Goal: Information Seeking & Learning: Learn about a topic

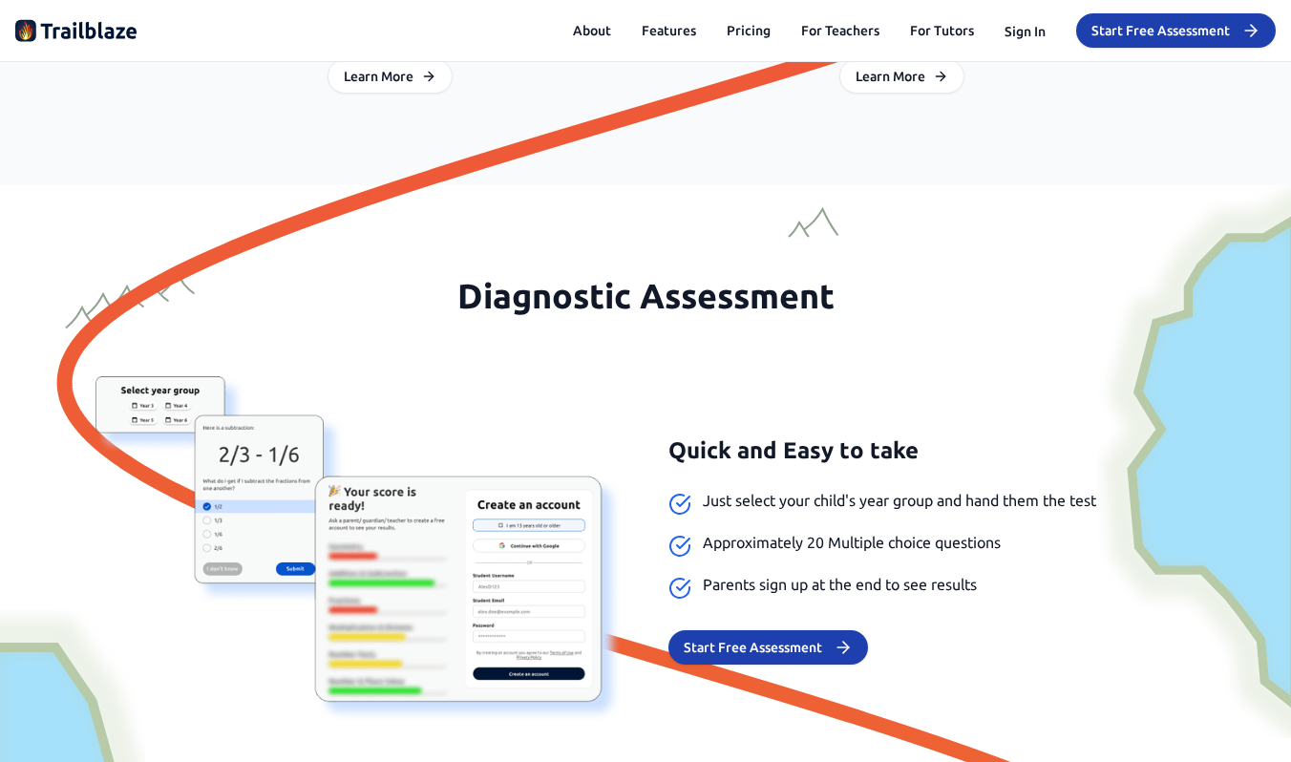
scroll to position [1549, 0]
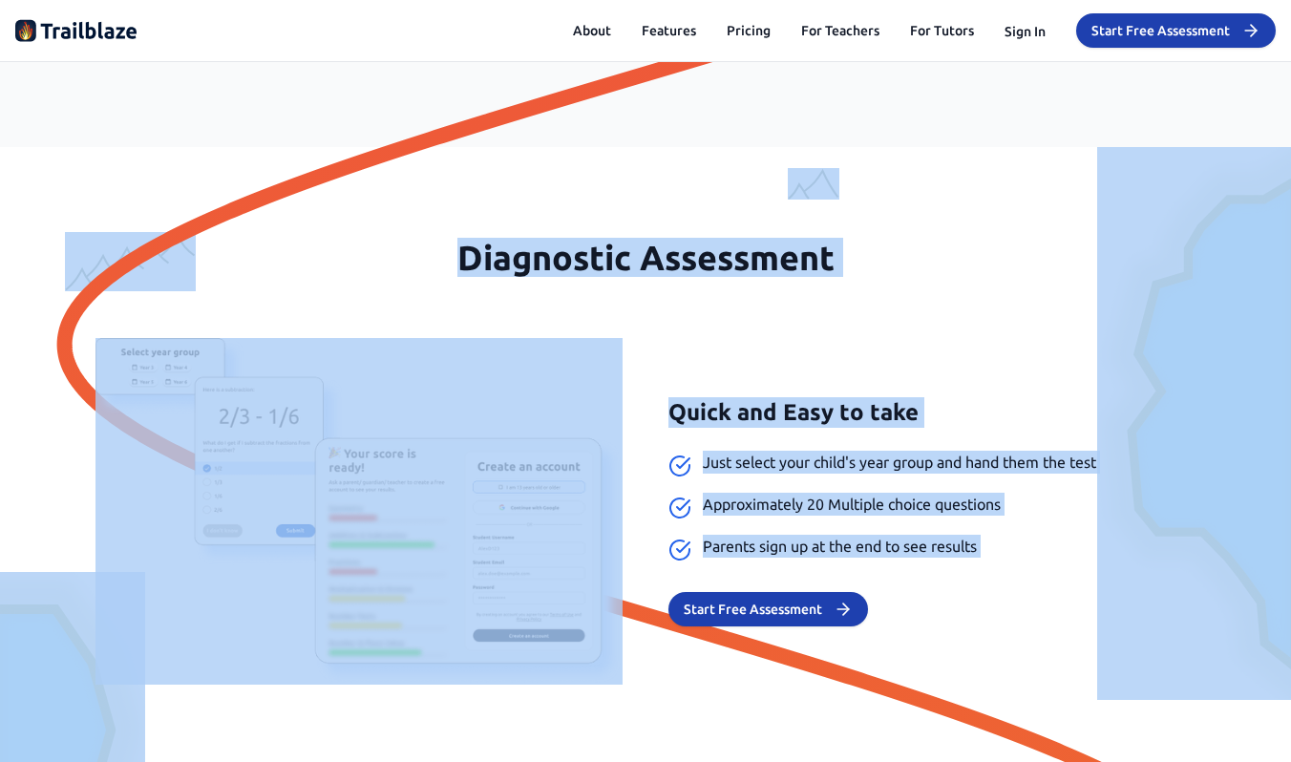
drag, startPoint x: 511, startPoint y: 236, endPoint x: 760, endPoint y: 589, distance: 432.3
click at [764, 544] on span "Parents sign up at the end to see results" at bounding box center [840, 546] width 274 height 23
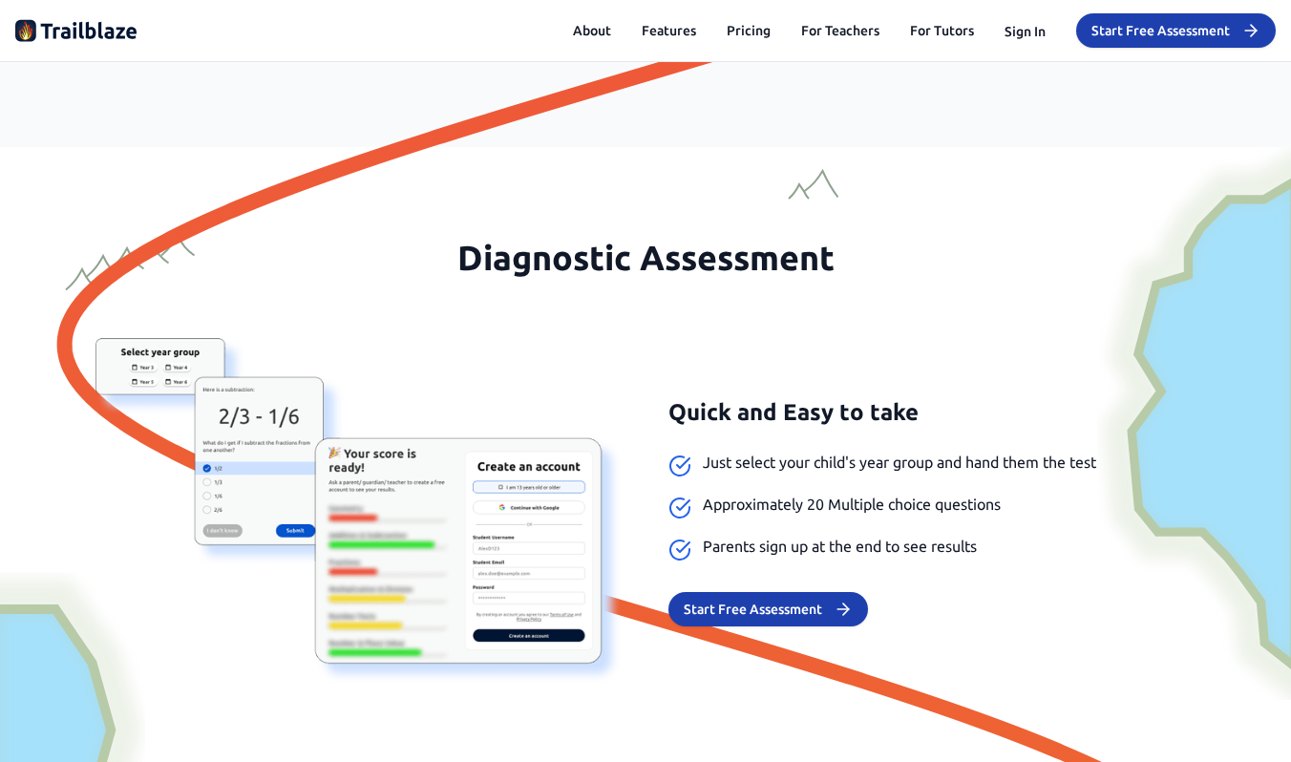
click at [764, 544] on span "Parents sign up at the end to see results" at bounding box center [840, 546] width 274 height 23
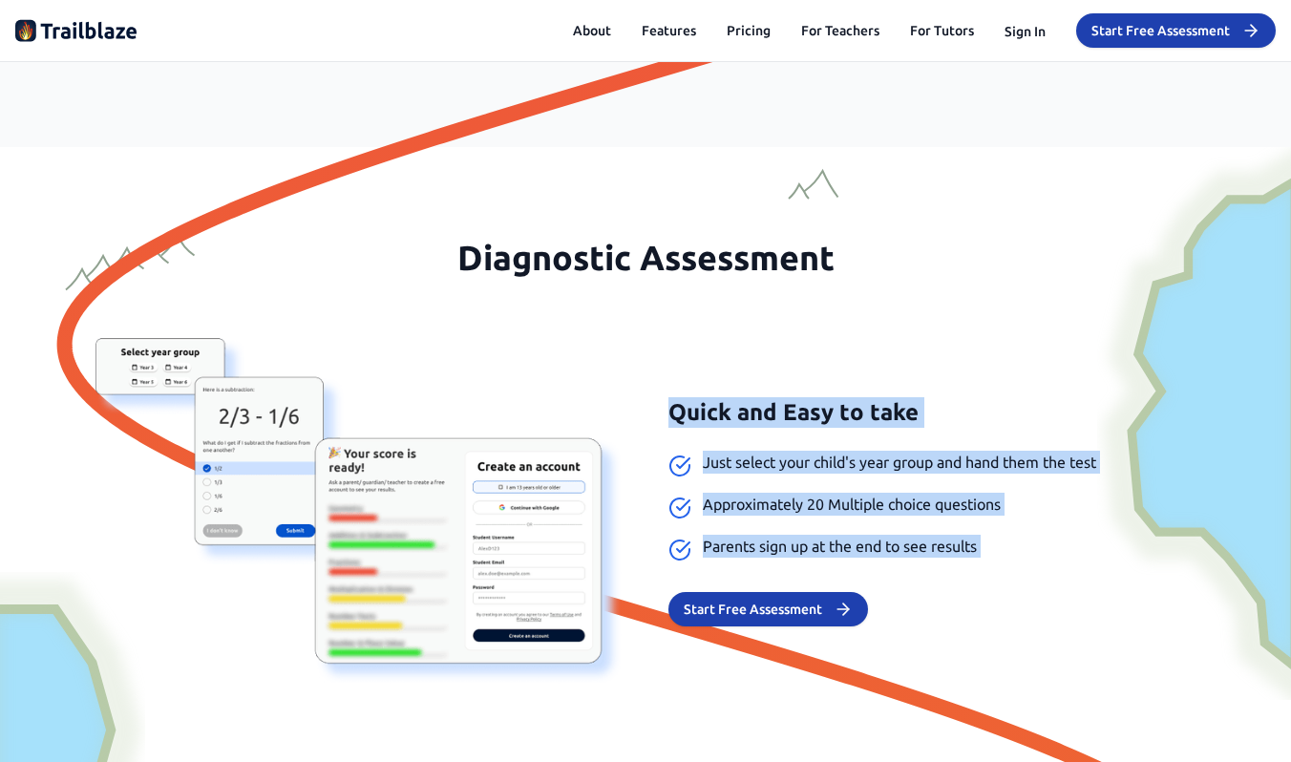
drag, startPoint x: 764, startPoint y: 544, endPoint x: 690, endPoint y: 356, distance: 202.0
click at [690, 356] on div "Quick and Easy to take Just select your child's year group and hand them the te…" at bounding box center [645, 511] width 1100 height 347
drag, startPoint x: 690, startPoint y: 356, endPoint x: 727, endPoint y: 538, distance: 185.9
click at [727, 538] on div "Quick and Easy to take Just select your child's year group and hand them the te…" at bounding box center [645, 511] width 1100 height 347
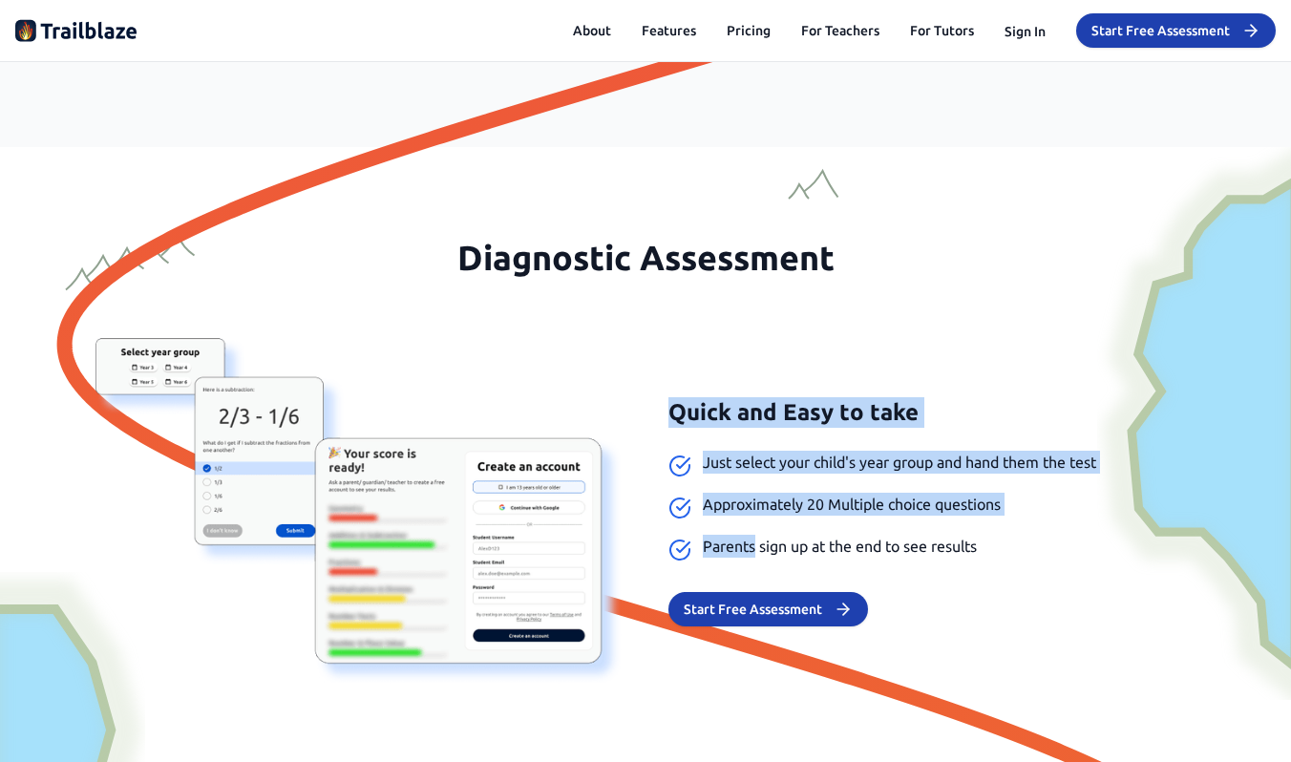
click at [727, 538] on span "Parents sign up at the end to see results" at bounding box center [840, 546] width 274 height 23
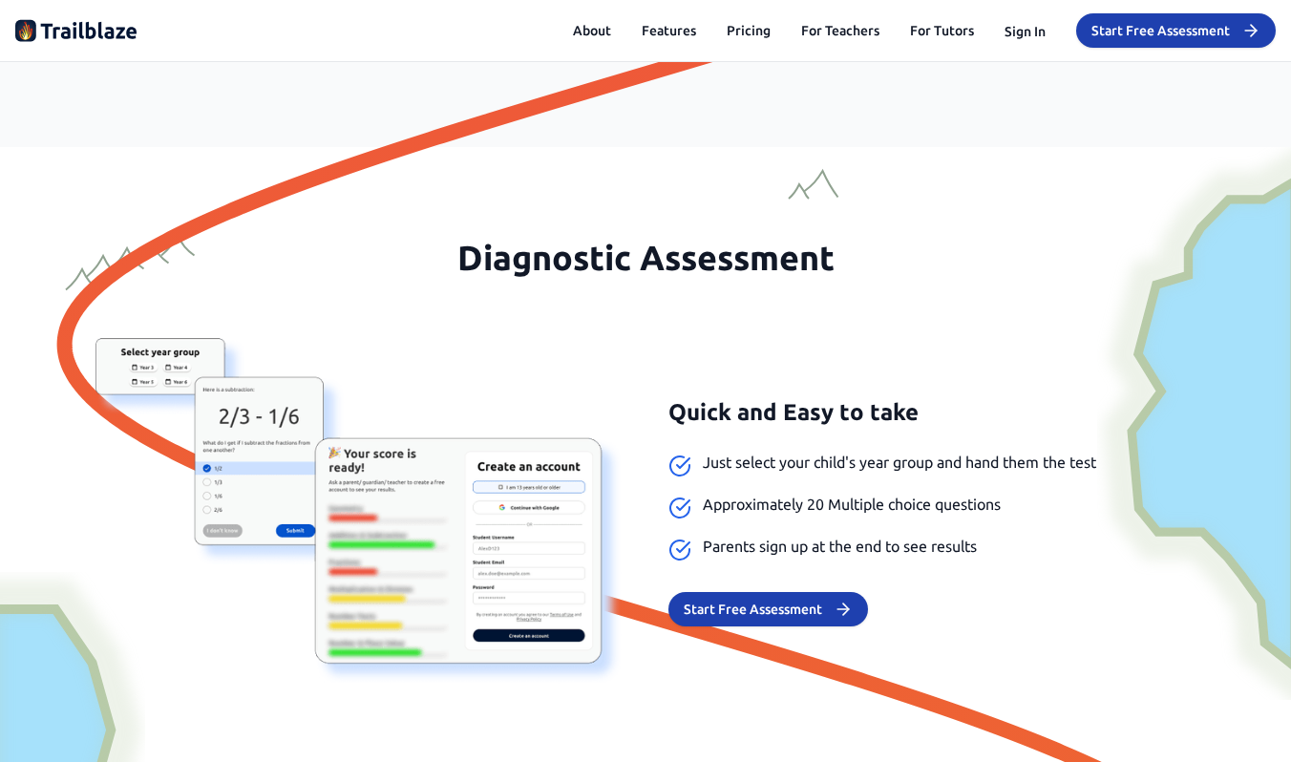
click at [727, 538] on span "Parents sign up at the end to see results" at bounding box center [840, 546] width 274 height 23
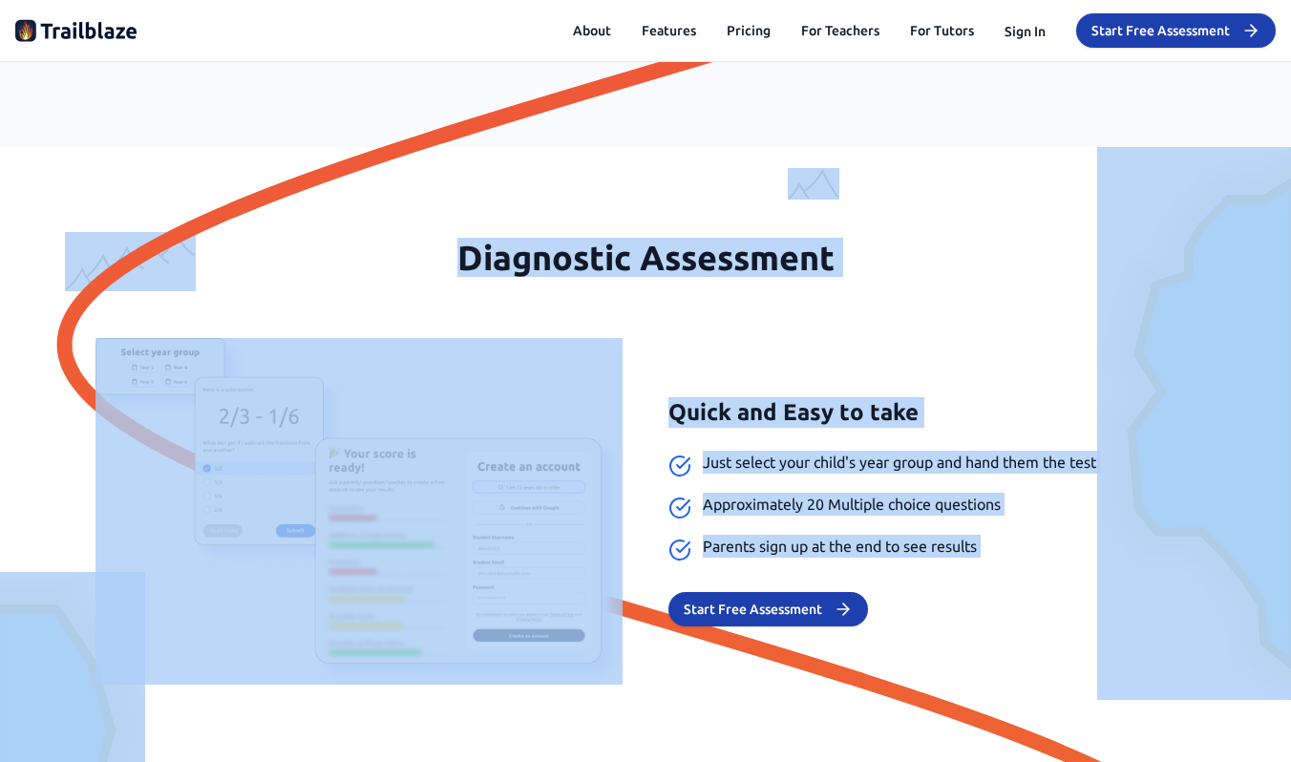
drag, startPoint x: 727, startPoint y: 538, endPoint x: 695, endPoint y: 165, distance: 374.6
drag, startPoint x: 695, startPoint y: 165, endPoint x: 765, endPoint y: 540, distance: 381.6
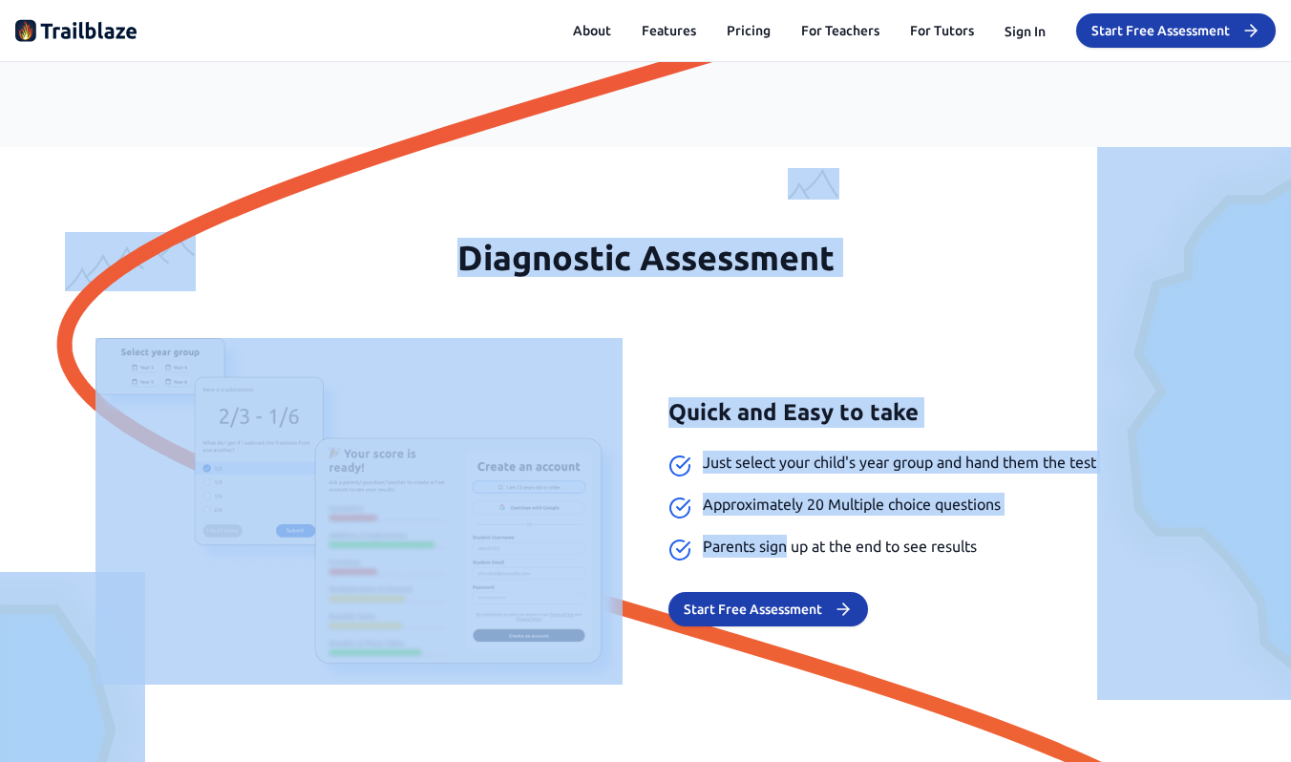
click at [765, 540] on span "Parents sign up at the end to see results" at bounding box center [840, 546] width 274 height 23
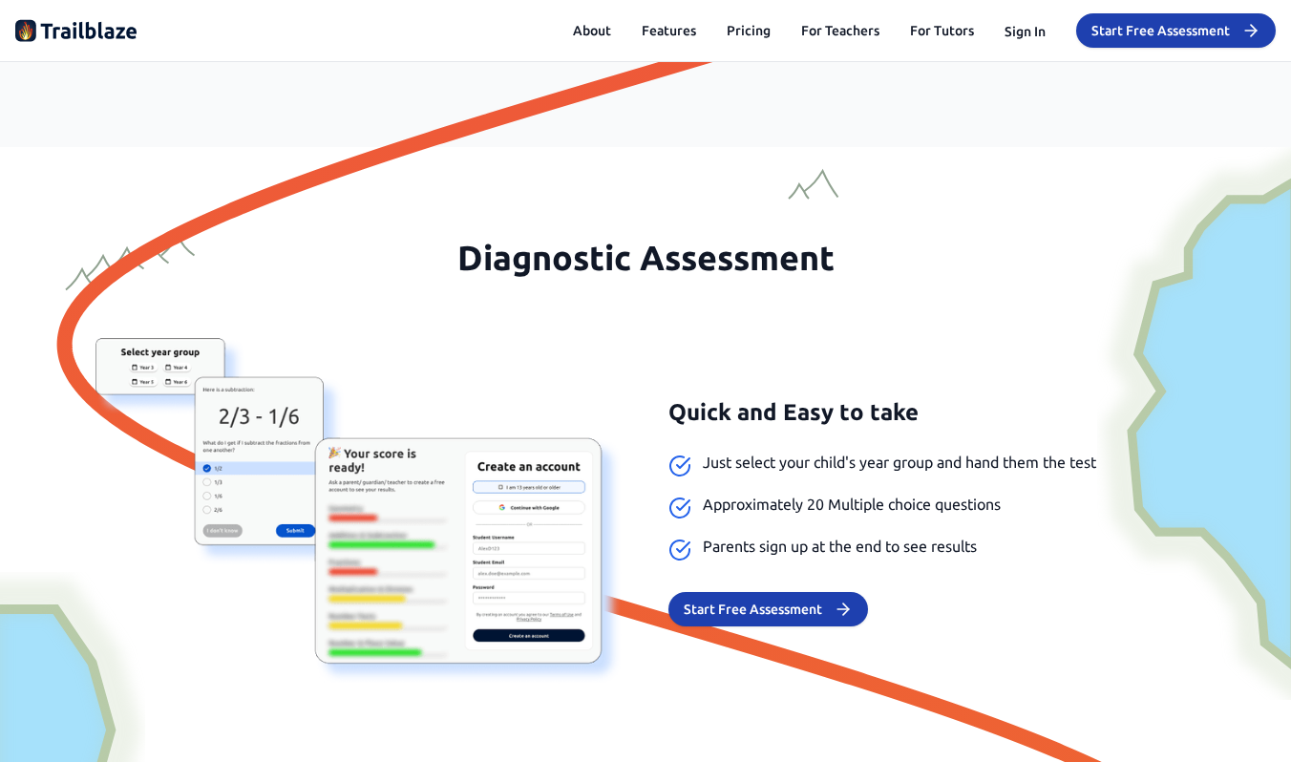
click at [765, 540] on span "Parents sign up at the end to see results" at bounding box center [840, 546] width 274 height 23
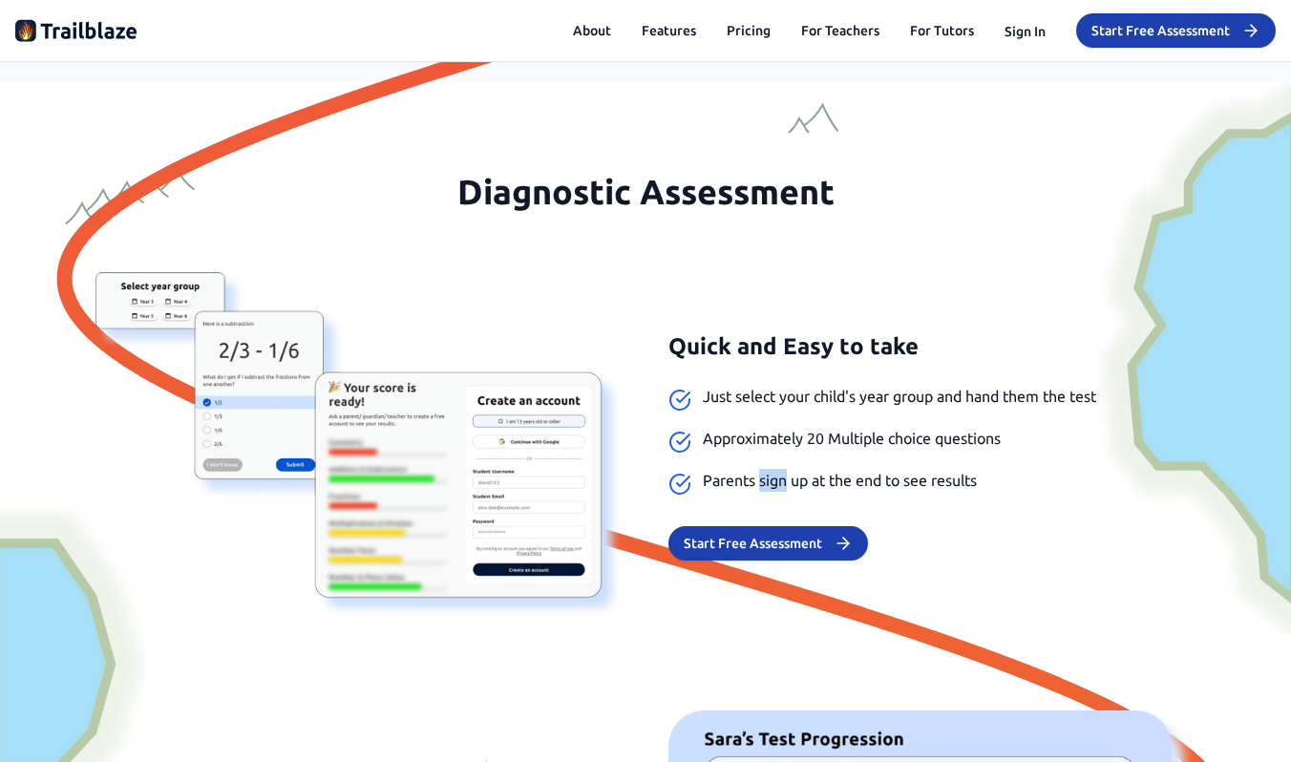
click at [762, 494] on li "Parents sign up at the end to see results" at bounding box center [931, 482] width 527 height 27
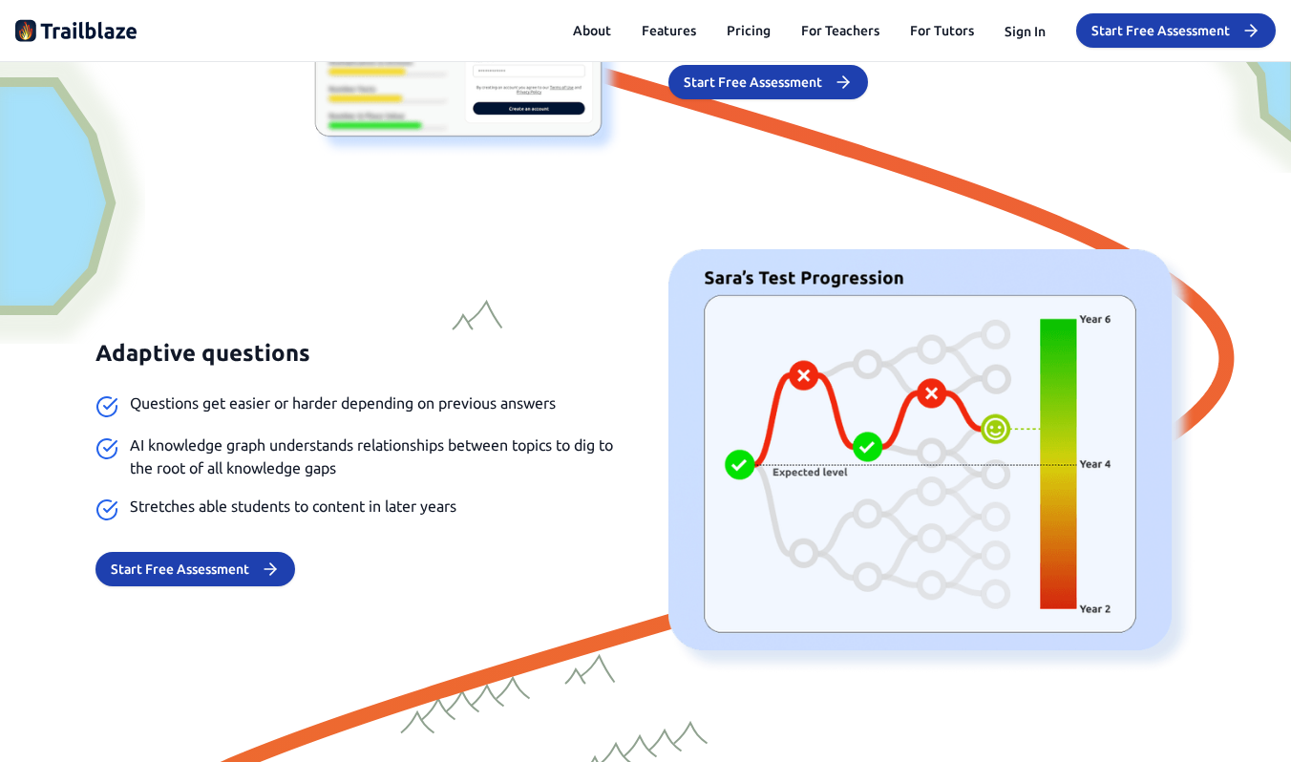
scroll to position [2118, 0]
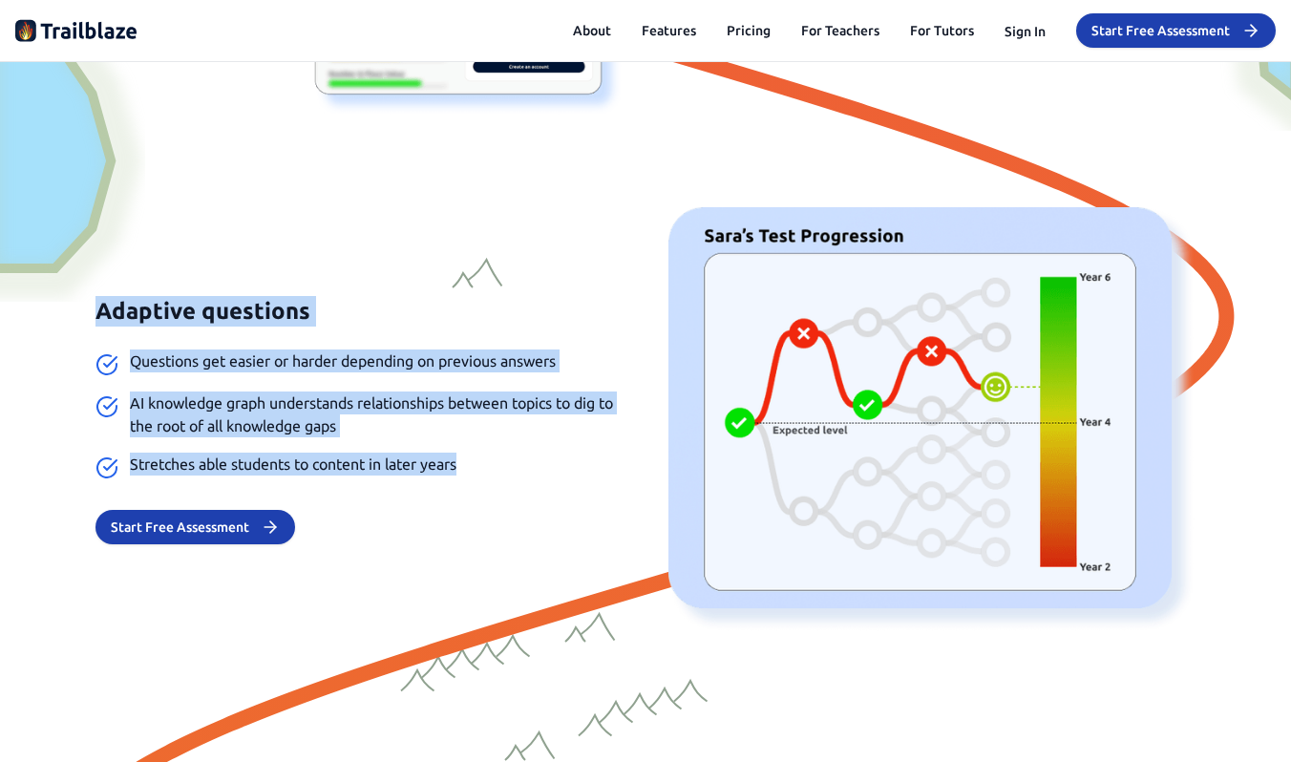
drag, startPoint x: 587, startPoint y: 275, endPoint x: 598, endPoint y: 475, distance: 199.8
click at [598, 475] on div "Adaptive questions Questions get easier or harder depending on previous answers…" at bounding box center [645, 419] width 1100 height 425
click at [598, 475] on li "Stretches able students to content in later years" at bounding box center [358, 466] width 527 height 27
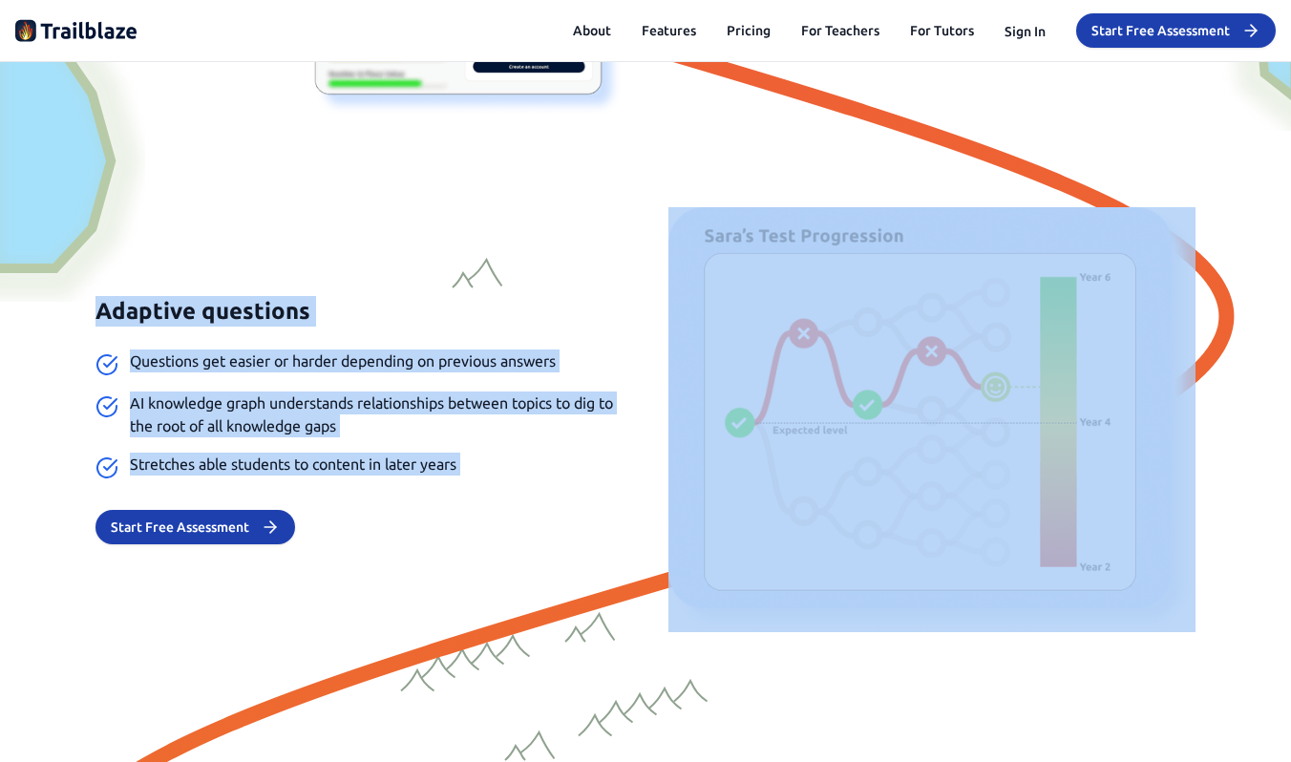
drag, startPoint x: 598, startPoint y: 475, endPoint x: 620, endPoint y: 197, distance: 278.7
click at [620, 197] on div "Diagnostic Assessment Quick and Easy to take Just select your child's year grou…" at bounding box center [645, 639] width 1291 height 1939
drag, startPoint x: 620, startPoint y: 197, endPoint x: 542, endPoint y: 418, distance: 234.6
click at [542, 418] on div "Diagnostic Assessment Quick and Easy to take Just select your child's year grou…" at bounding box center [645, 639] width 1291 height 1939
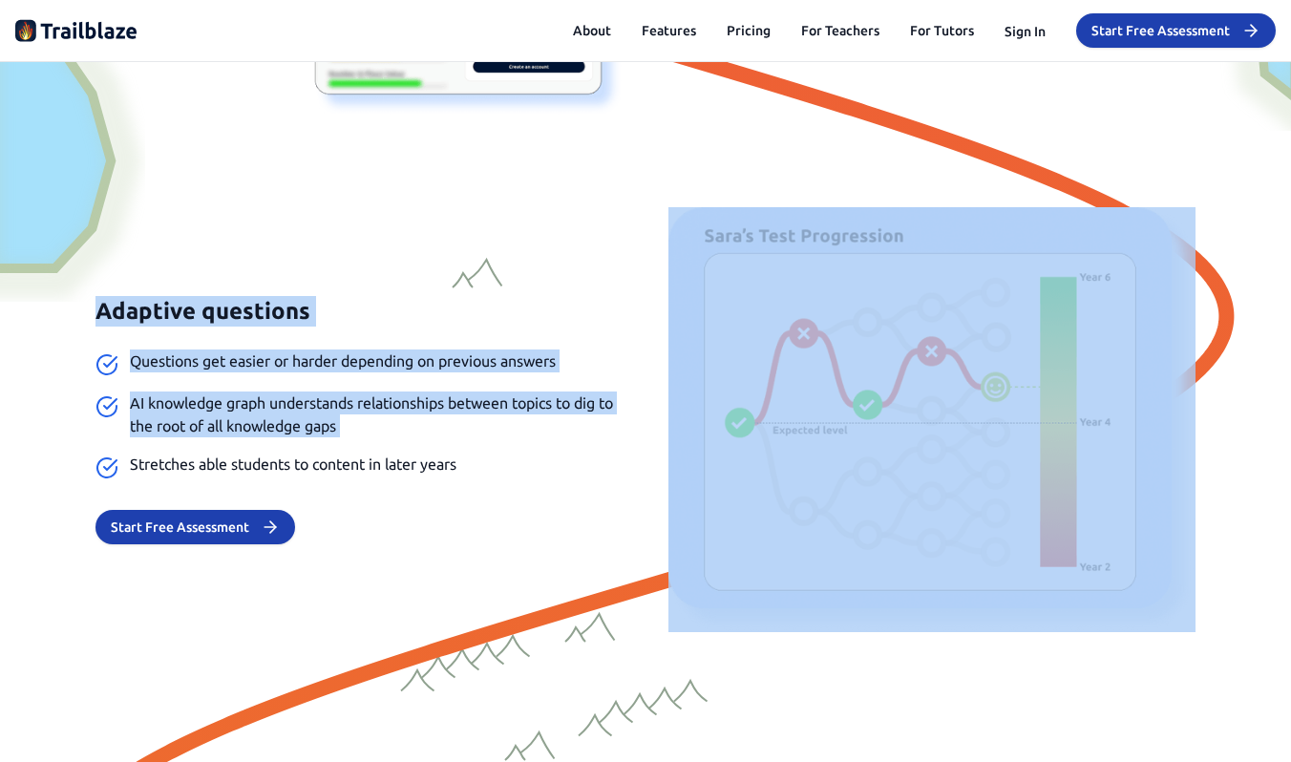
click at [542, 418] on span "AI knowledge graph understands relationships between topics to dig to the root …" at bounding box center [376, 414] width 493 height 46
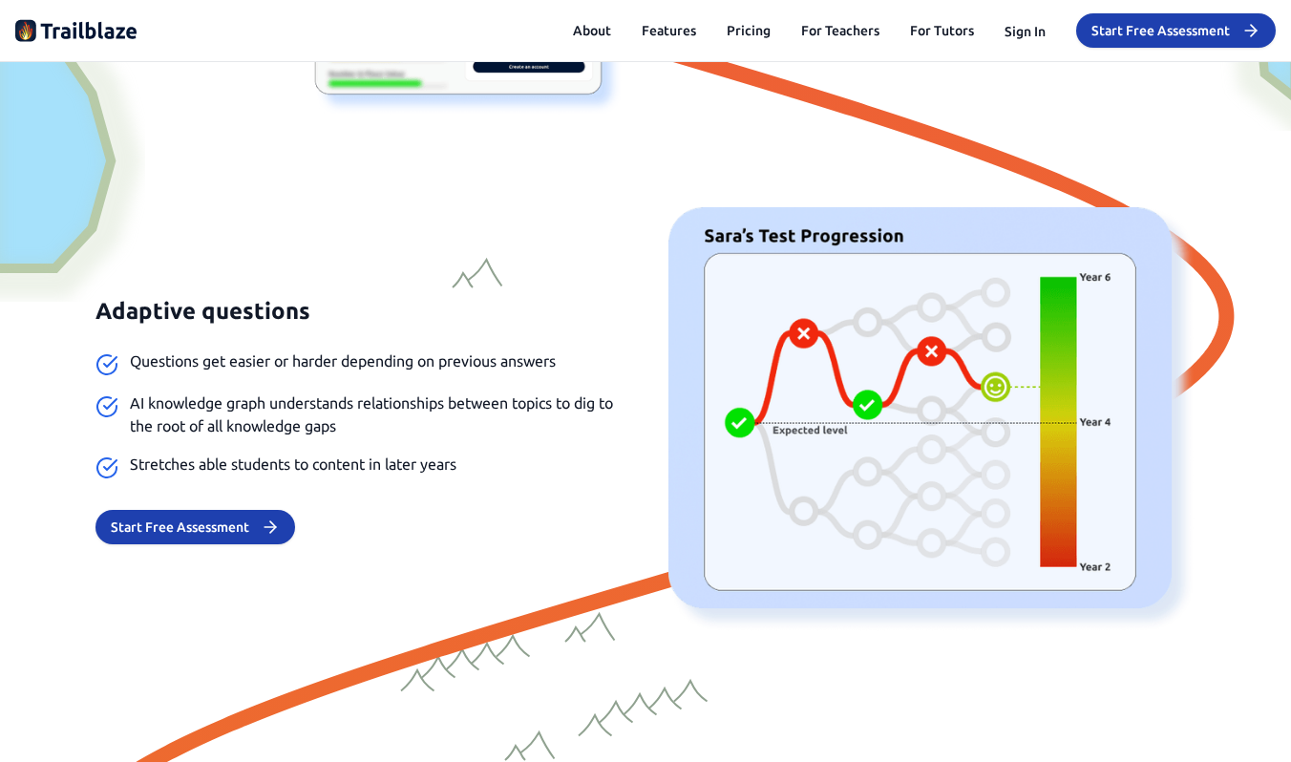
click at [542, 418] on span "AI knowledge graph understands relationships between topics to dig to the root …" at bounding box center [376, 414] width 493 height 46
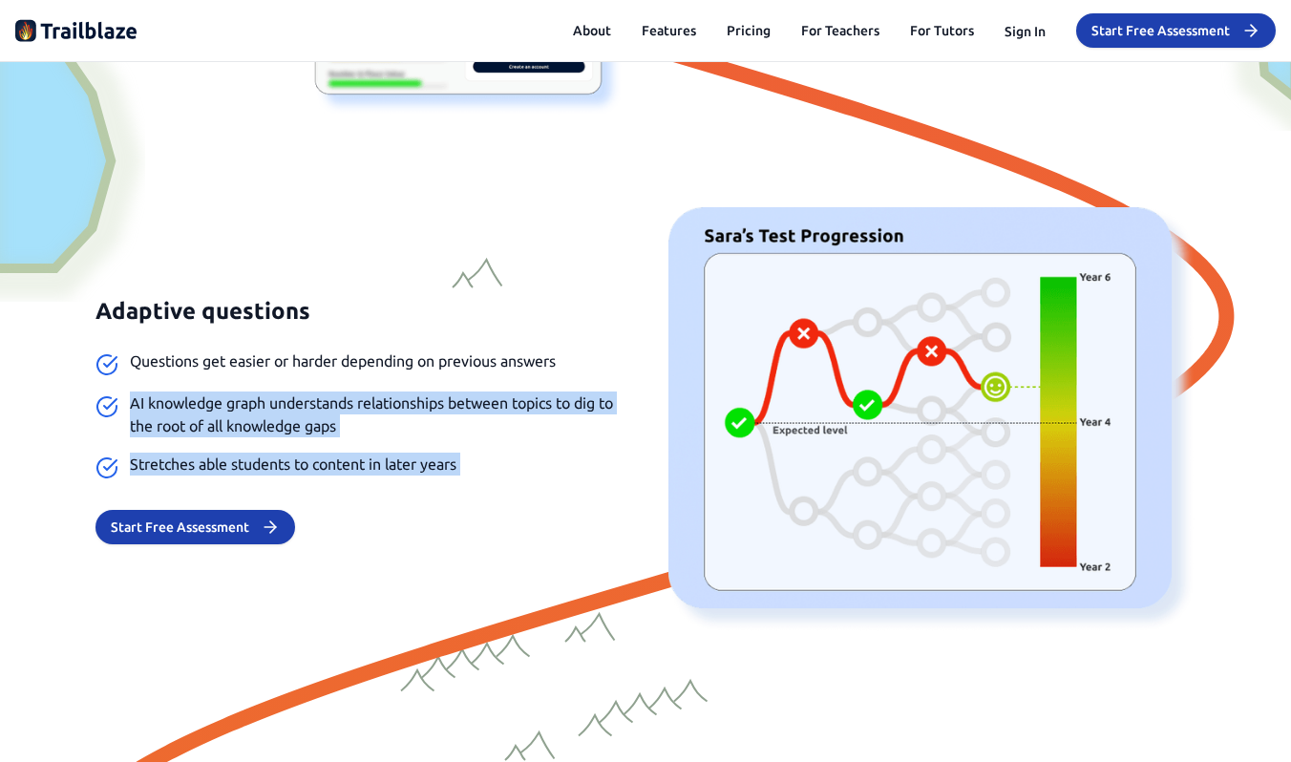
drag, startPoint x: 542, startPoint y: 418, endPoint x: 536, endPoint y: 452, distance: 34.1
click at [536, 452] on ul "Questions get easier or harder depending on previous answers AI knowledge graph…" at bounding box center [358, 414] width 527 height 130
click at [536, 453] on li "Stretches able students to content in later years" at bounding box center [358, 466] width 527 height 27
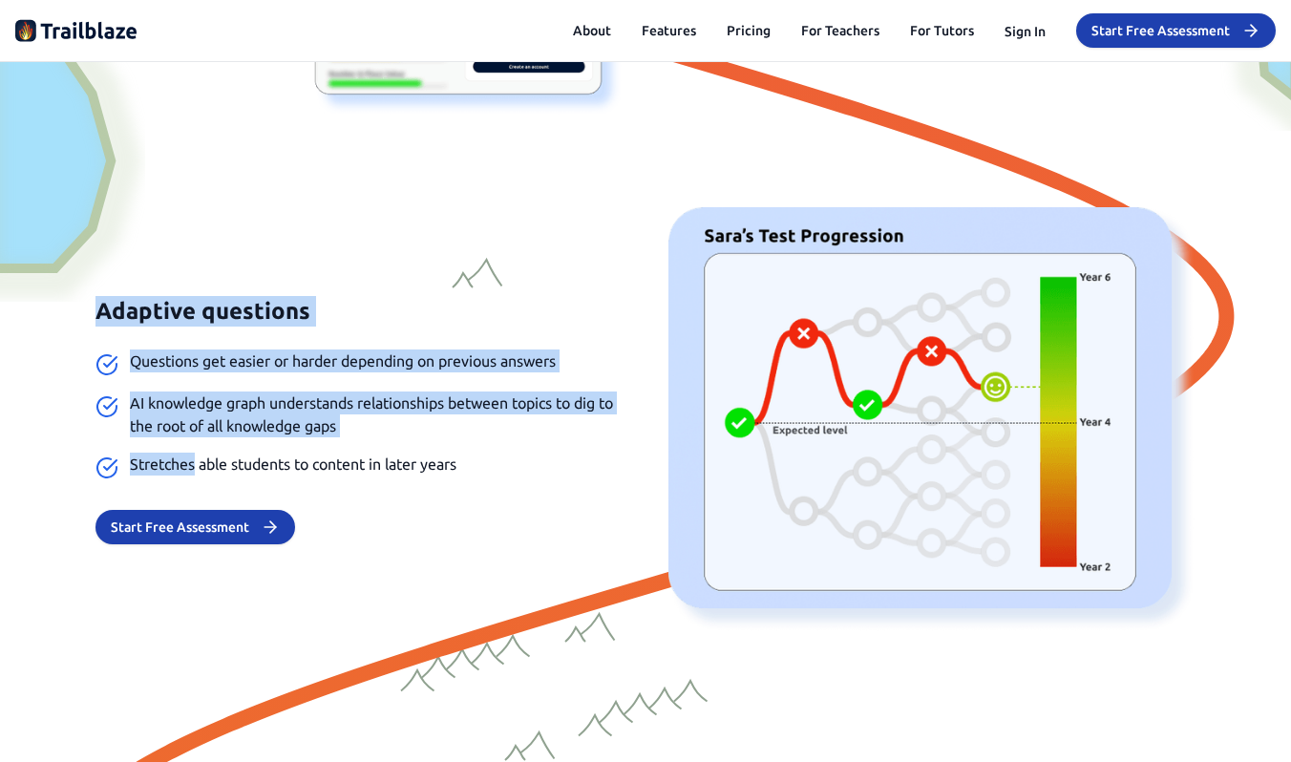
drag, startPoint x: 536, startPoint y: 452, endPoint x: 552, endPoint y: 293, distance: 159.3
click at [552, 293] on div "Adaptive questions Questions get easier or harder depending on previous answers…" at bounding box center [645, 419] width 1100 height 425
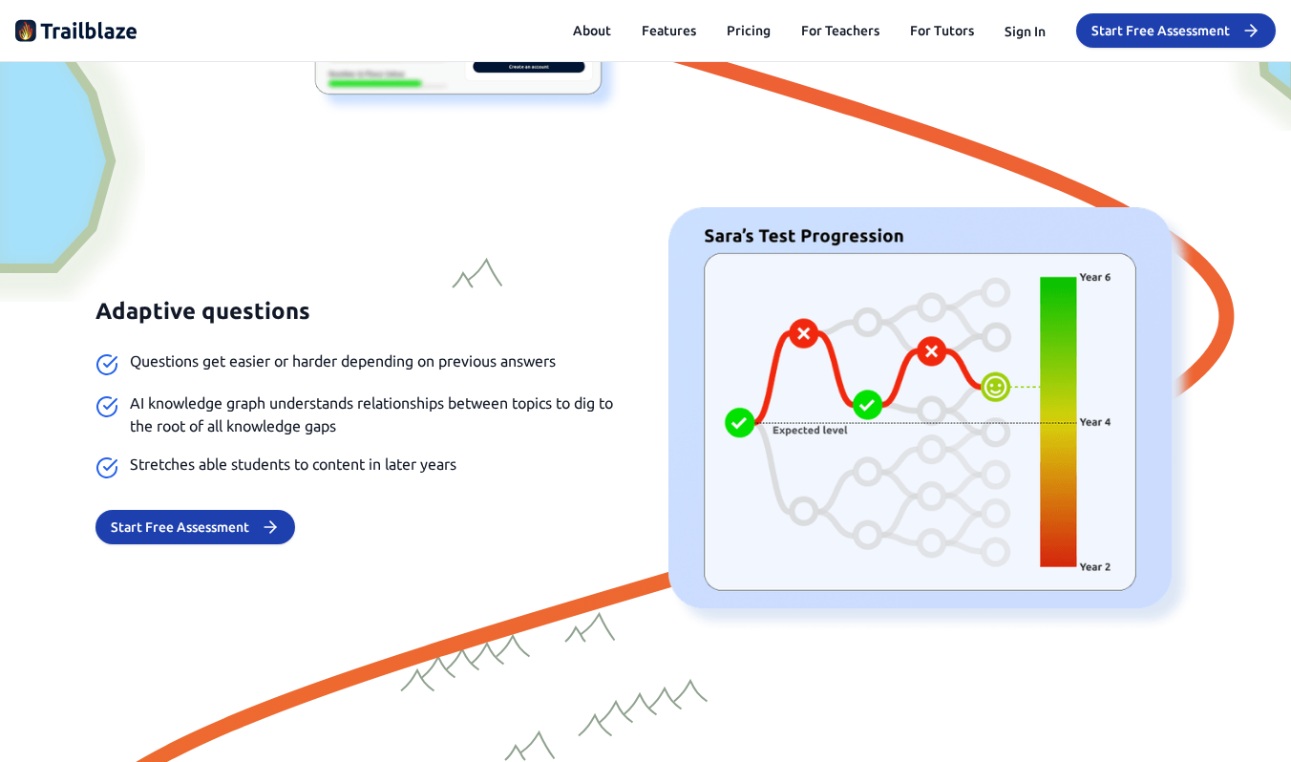
click at [552, 293] on div "Adaptive questions Questions get easier or harder depending on previous answers…" at bounding box center [645, 419] width 1100 height 425
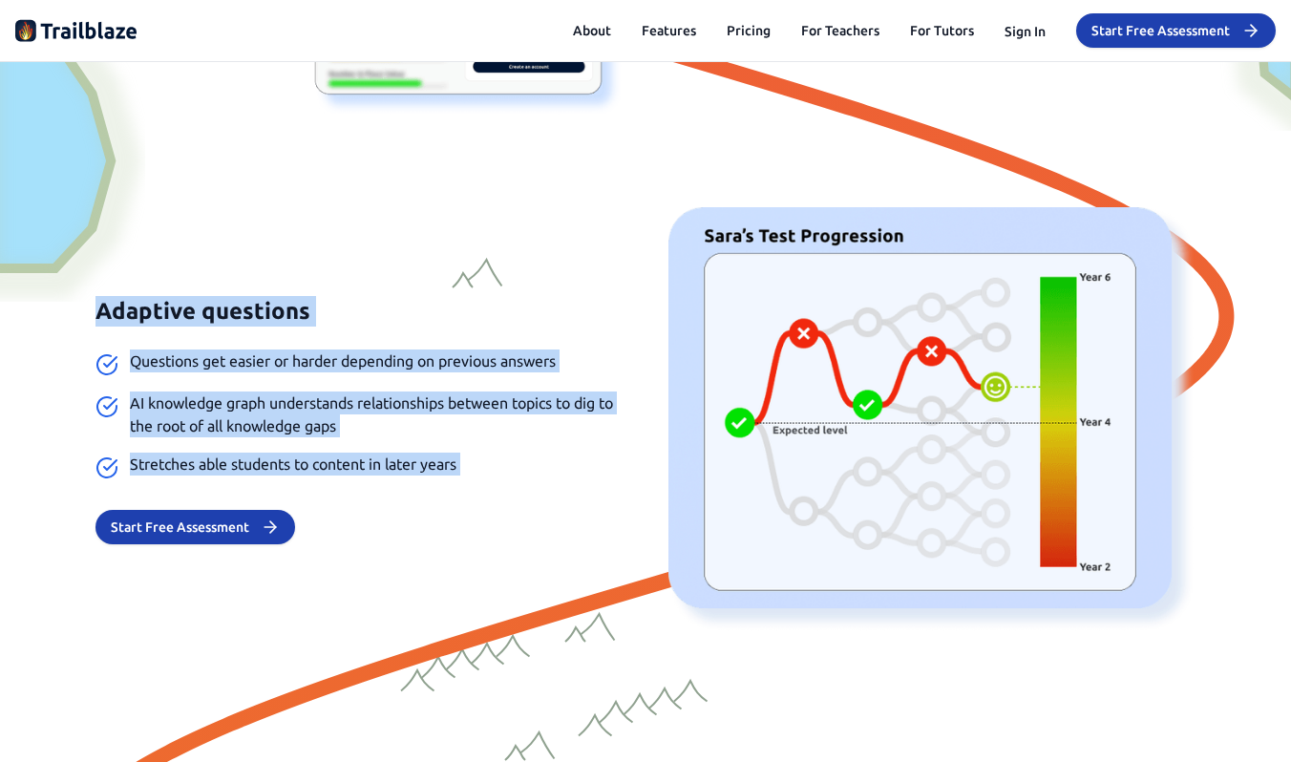
drag, startPoint x: 552, startPoint y: 293, endPoint x: 508, endPoint y: 467, distance: 179.2
click at [508, 467] on div "Adaptive questions Questions get easier or harder depending on previous answers…" at bounding box center [645, 419] width 1100 height 425
click at [508, 467] on li "Stretches able students to content in later years" at bounding box center [358, 466] width 527 height 27
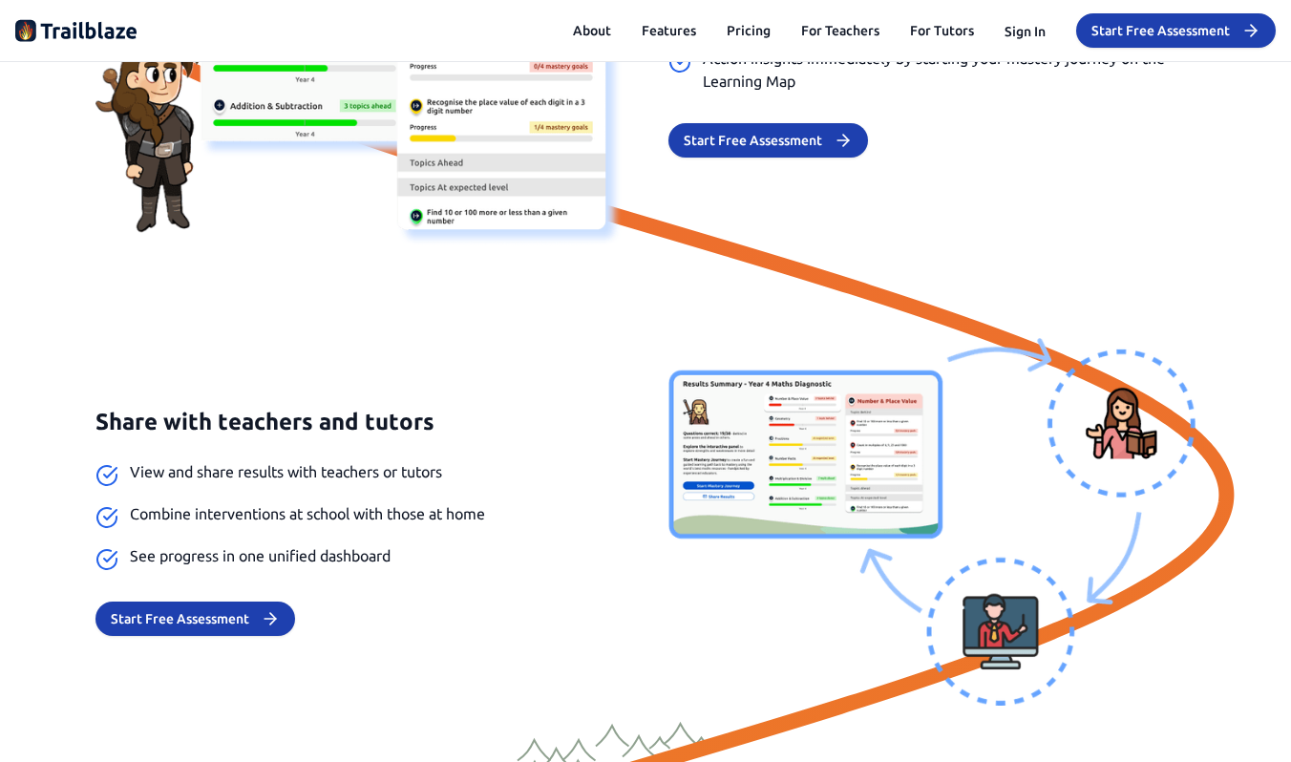
scroll to position [3156, 0]
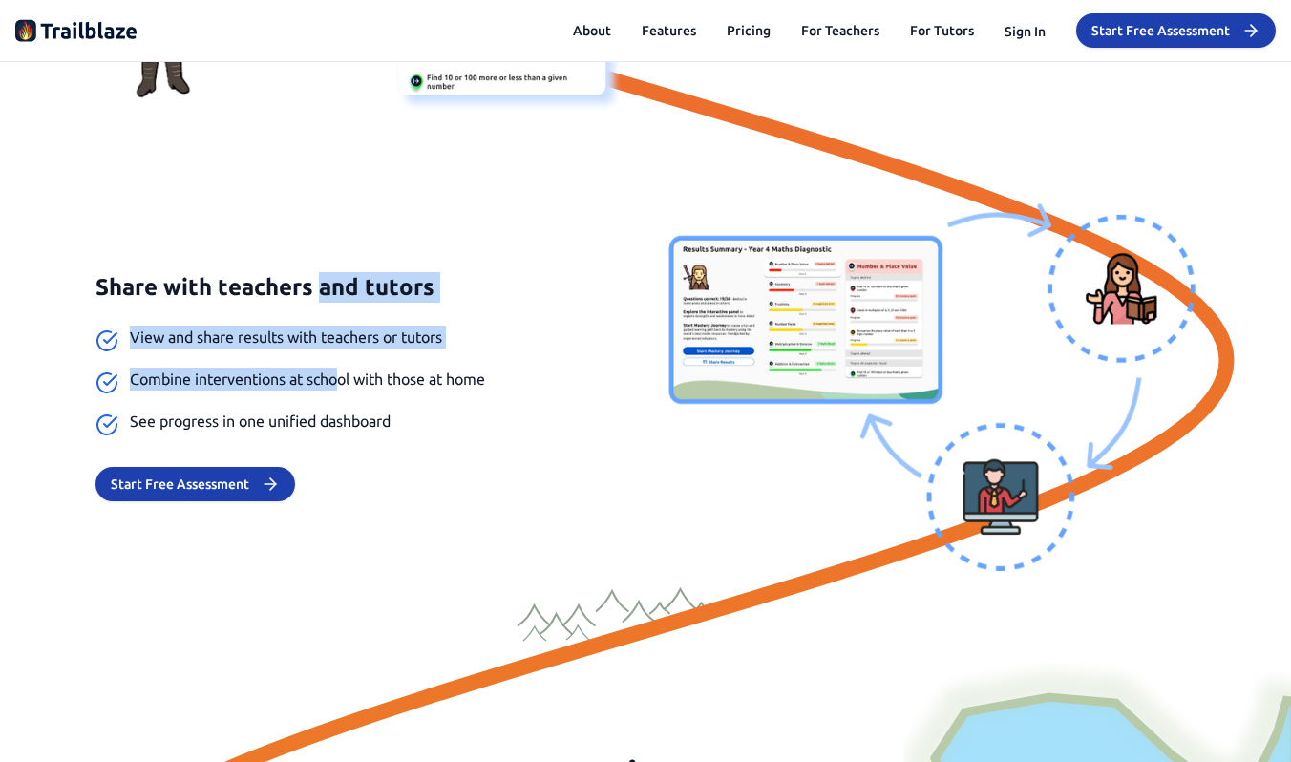
drag, startPoint x: 319, startPoint y: 277, endPoint x: 342, endPoint y: 391, distance: 115.9
click at [342, 391] on div "Share with teachers and tutors View and share results with teachers or tutors C…" at bounding box center [358, 386] width 527 height 229
click at [342, 391] on li "Combine interventions at school with those at home" at bounding box center [358, 381] width 527 height 27
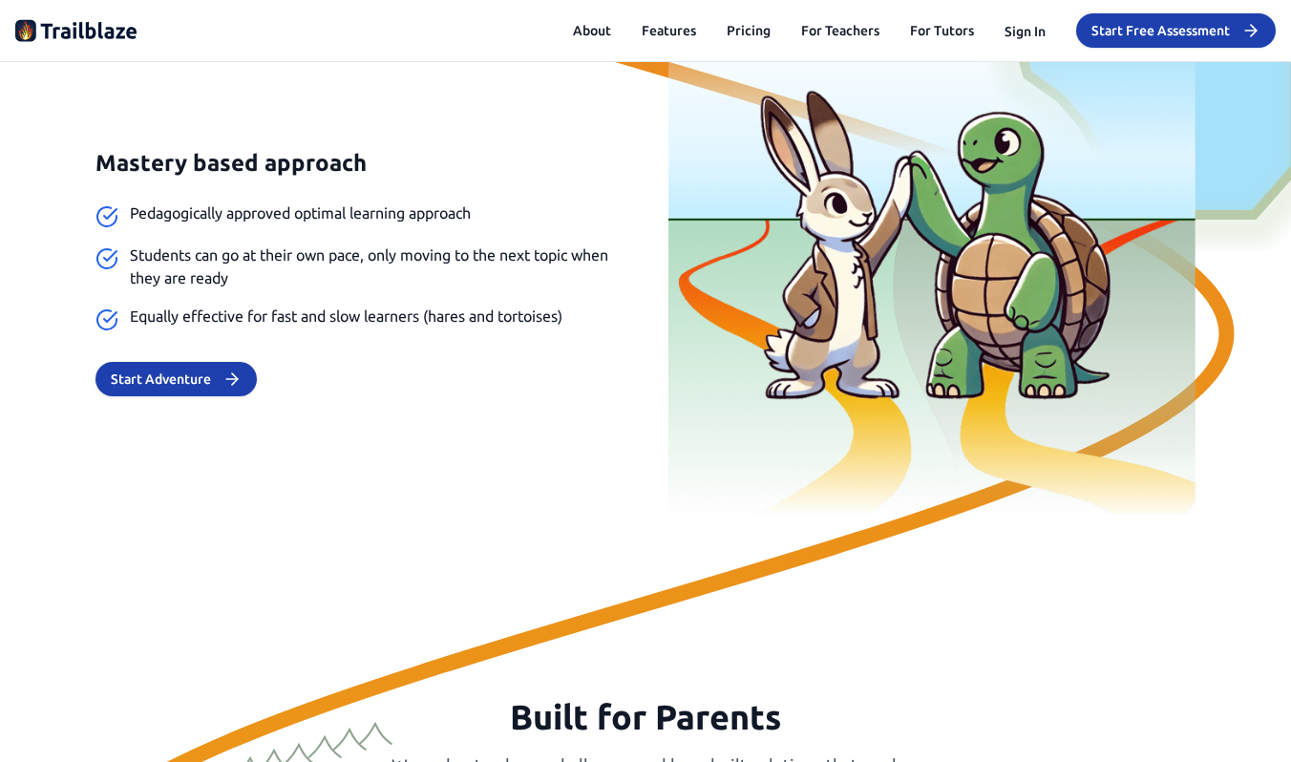
scroll to position [5332, 0]
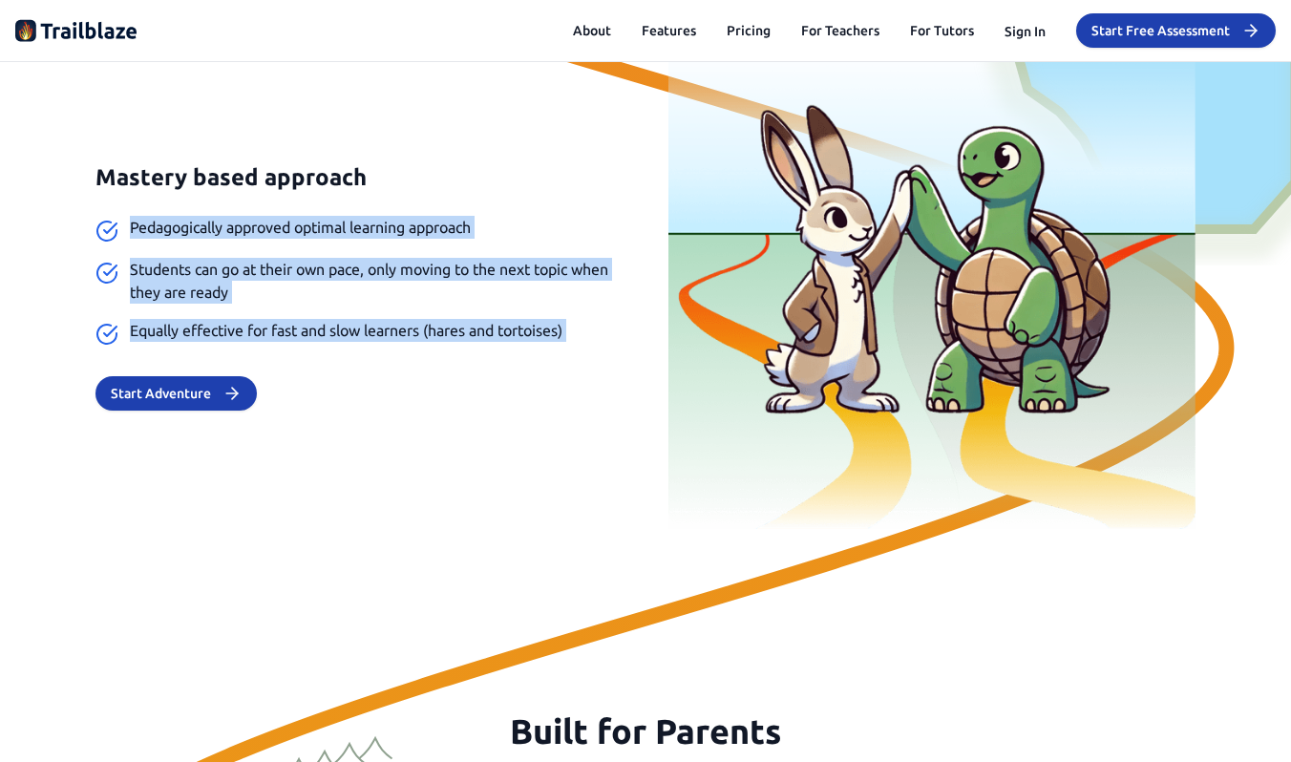
drag, startPoint x: 362, startPoint y: 179, endPoint x: 386, endPoint y: 357, distance: 179.2
click at [386, 357] on div "Mastery based approach Pedagogically approved optimal learning approach Student…" at bounding box center [358, 286] width 527 height 248
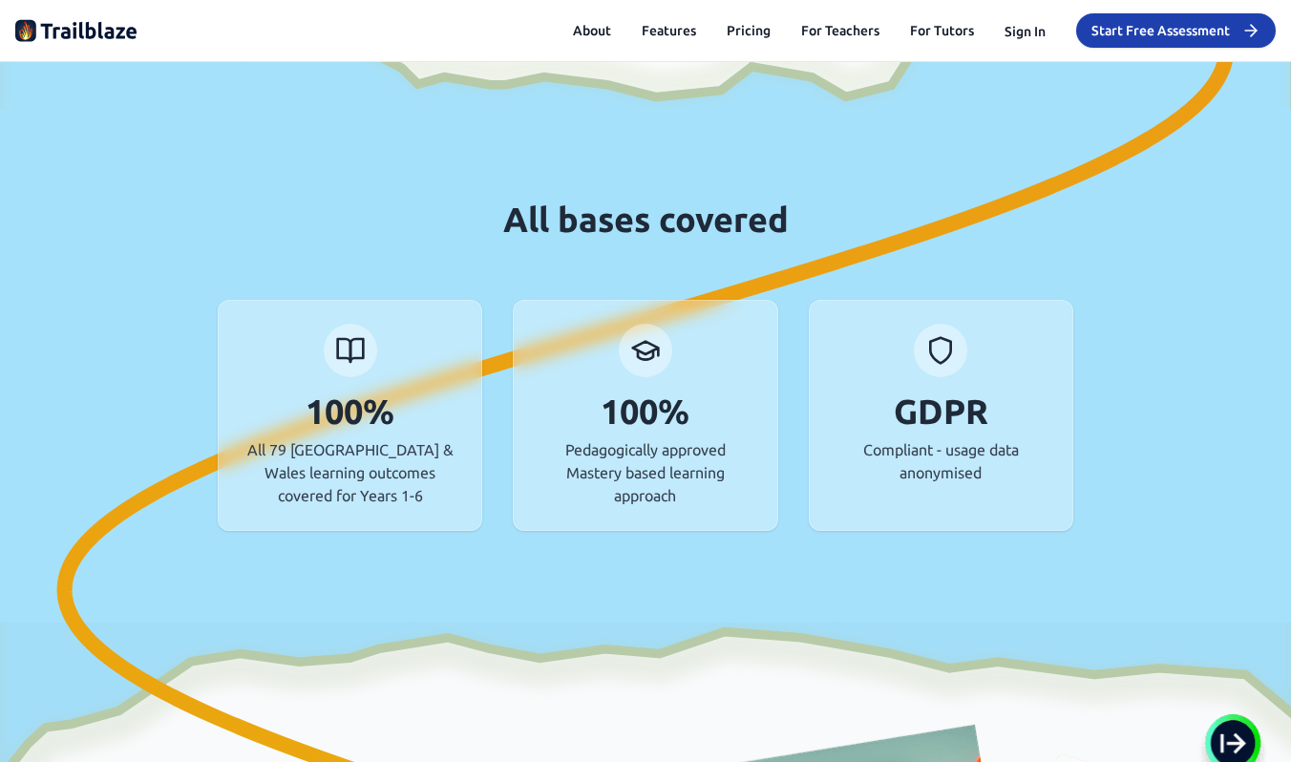
scroll to position [6713, 0]
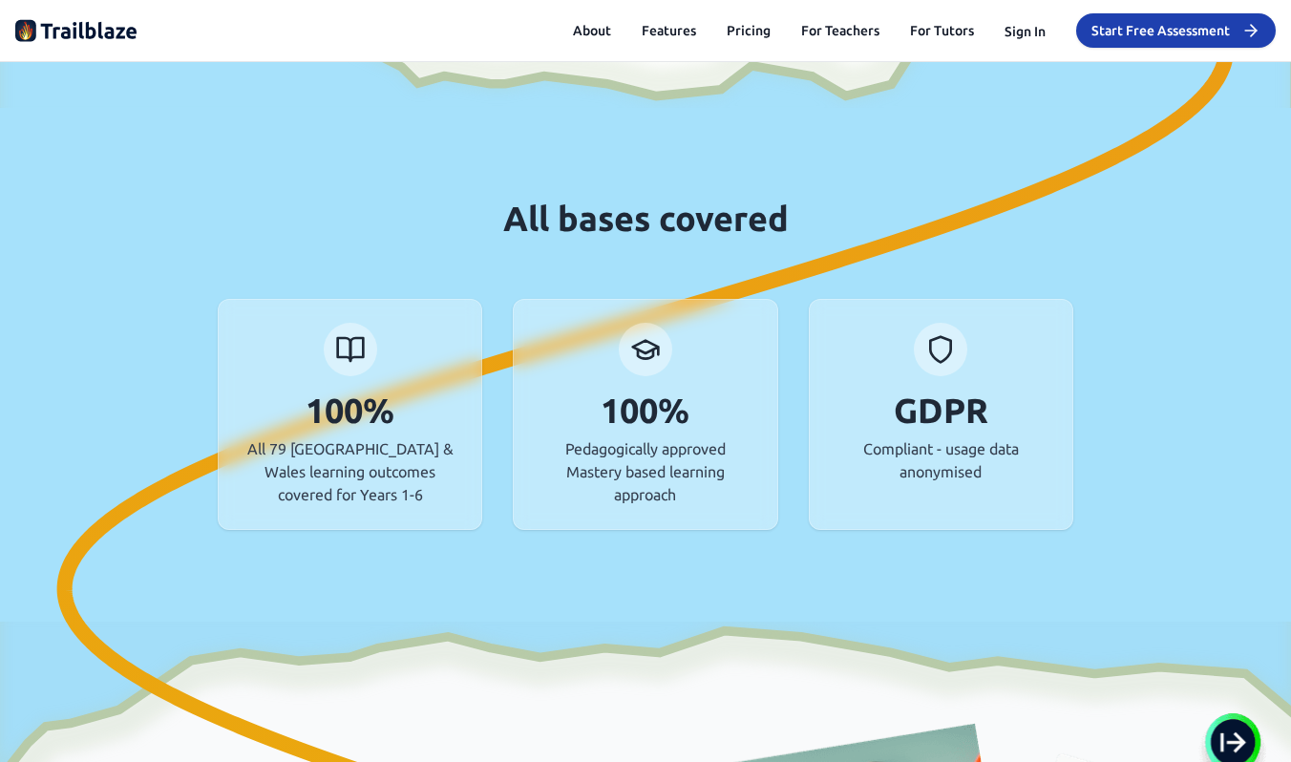
drag, startPoint x: 377, startPoint y: 190, endPoint x: 553, endPoint y: 595, distance: 441.3
click at [553, 595] on div at bounding box center [645, 365] width 1291 height 514
drag, startPoint x: 553, startPoint y: 595, endPoint x: 568, endPoint y: 153, distance: 442.3
click at [568, 153] on div at bounding box center [645, 365] width 1291 height 514
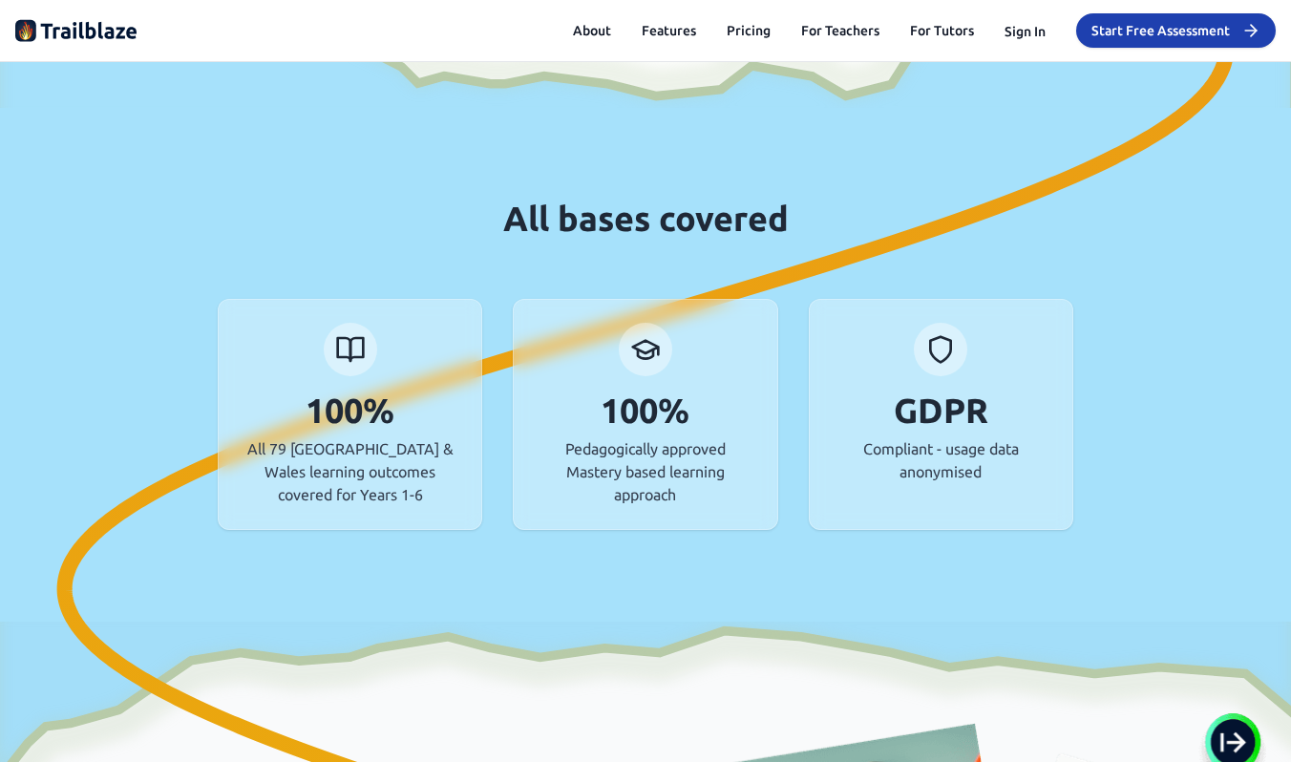
click at [568, 153] on div at bounding box center [645, 365] width 1291 height 514
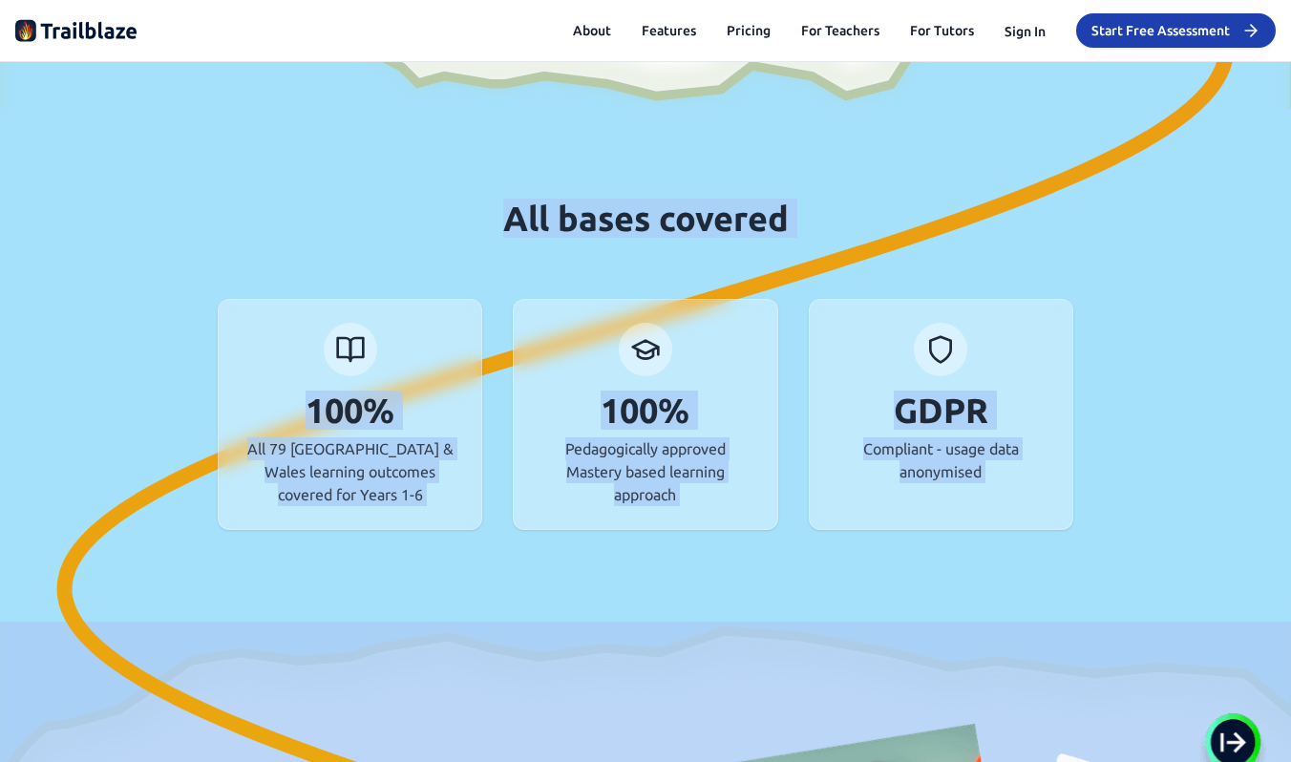
drag, startPoint x: 568, startPoint y: 153, endPoint x: 702, endPoint y: 650, distance: 515.1
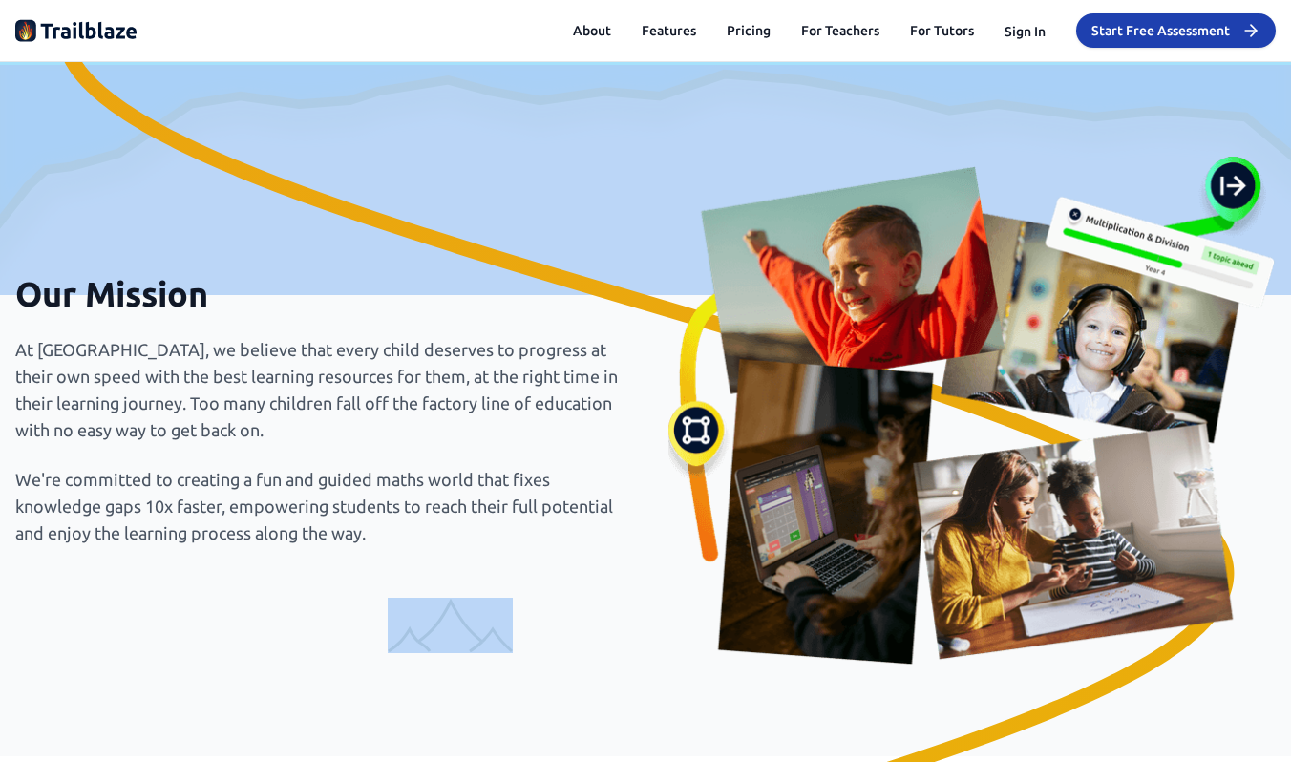
scroll to position [7585, 0]
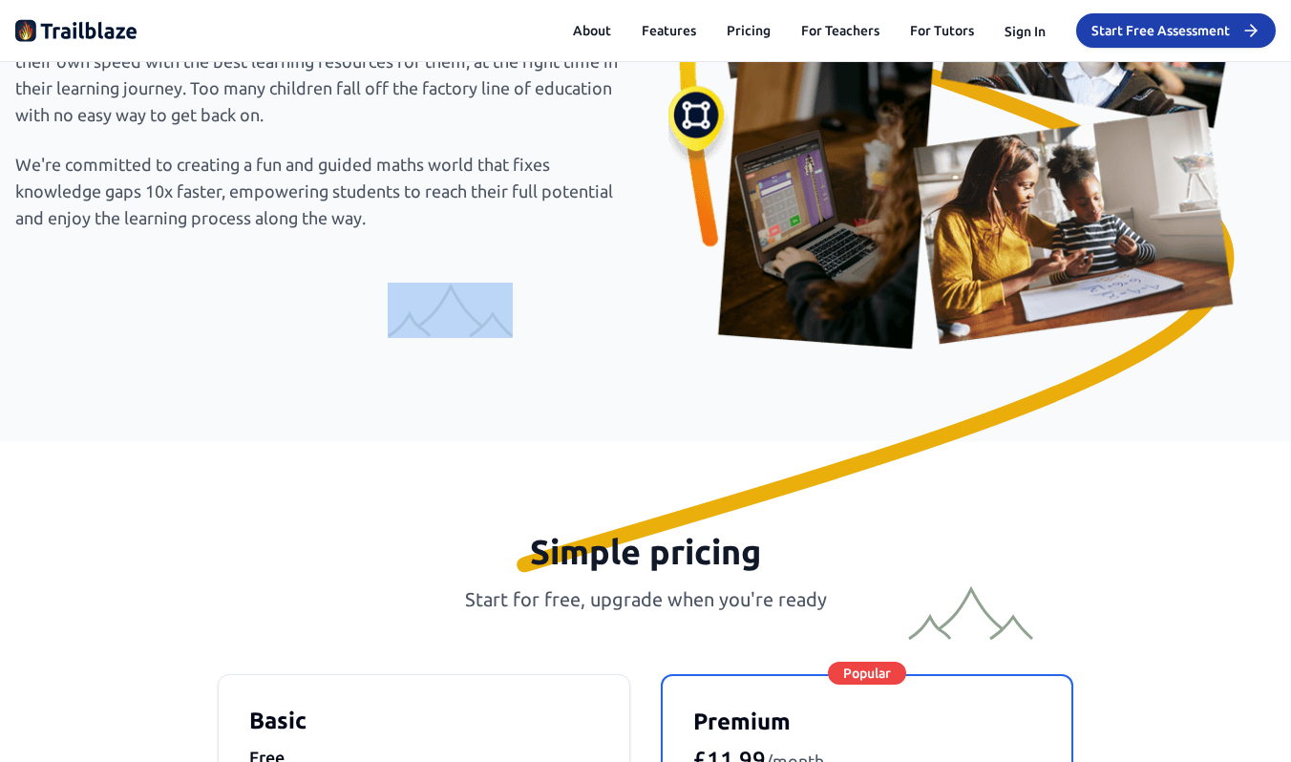
click at [668, 587] on p "Start for free, upgrade when you're ready" at bounding box center [645, 599] width 1260 height 27
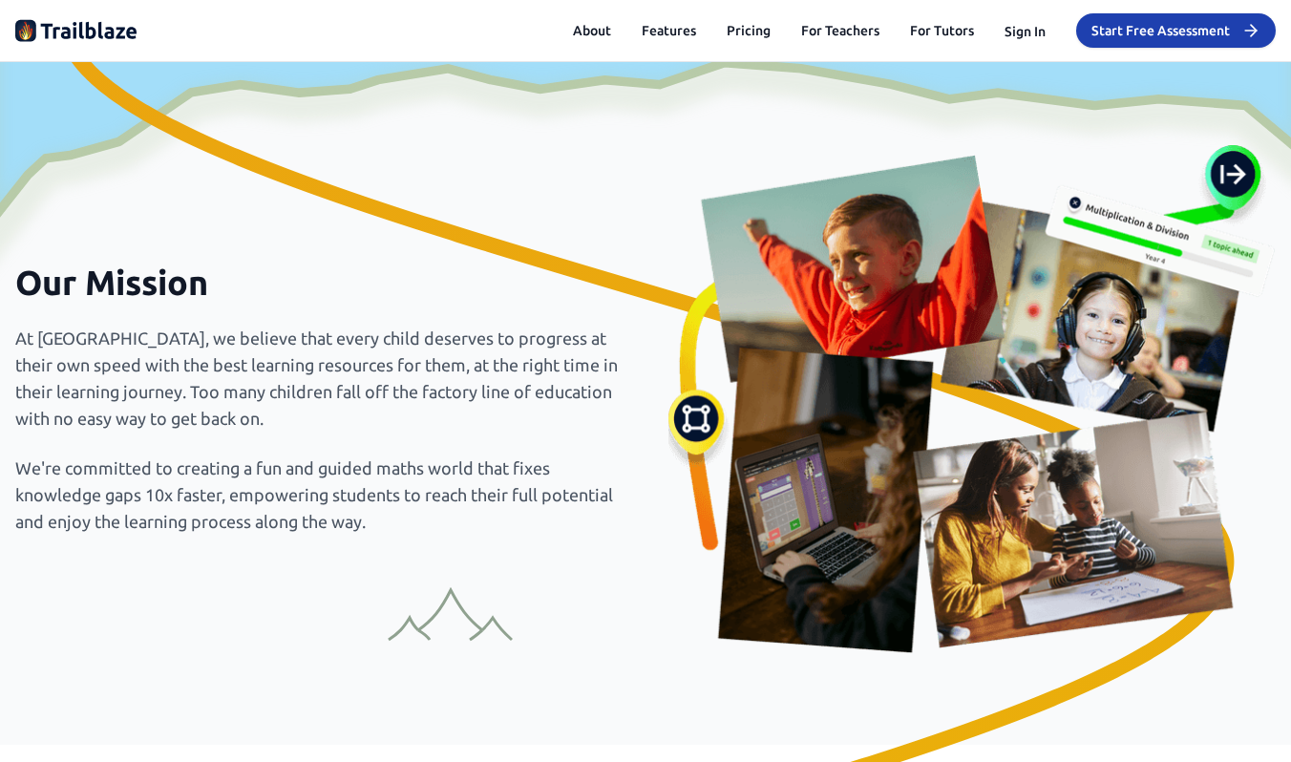
scroll to position [7251, 0]
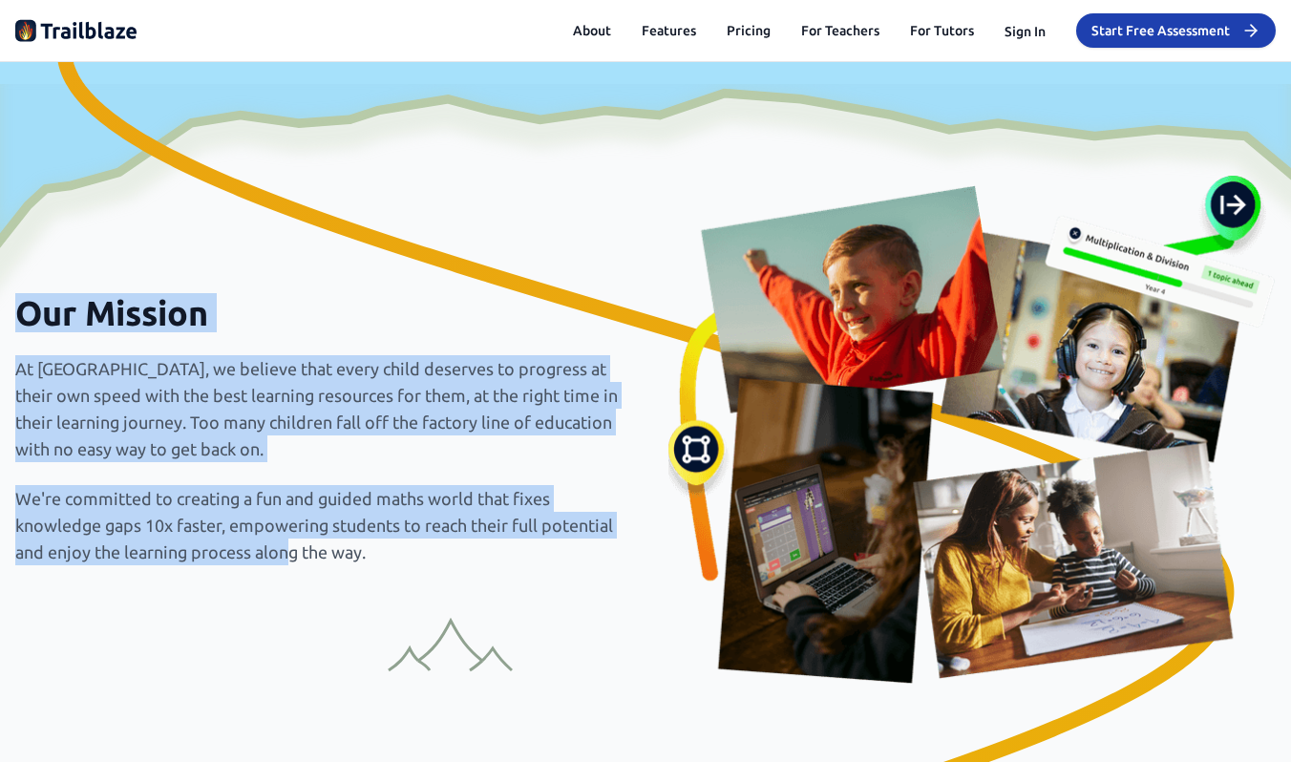
drag, startPoint x: 415, startPoint y: 227, endPoint x: 292, endPoint y: 545, distance: 341.0
click at [292, 545] on div "Our Mission At [GEOGRAPHIC_DATA], we believe that every child deserves to progr…" at bounding box center [645, 430] width 1260 height 508
click at [292, 545] on p "We're committed to creating a fun and guided maths world that fixes knowledge g…" at bounding box center [318, 525] width 607 height 80
drag, startPoint x: 292, startPoint y: 545, endPoint x: 276, endPoint y: 295, distance: 250.7
click at [276, 295] on div "Our Mission At [GEOGRAPHIC_DATA], we believe that every child deserves to progr…" at bounding box center [318, 429] width 607 height 271
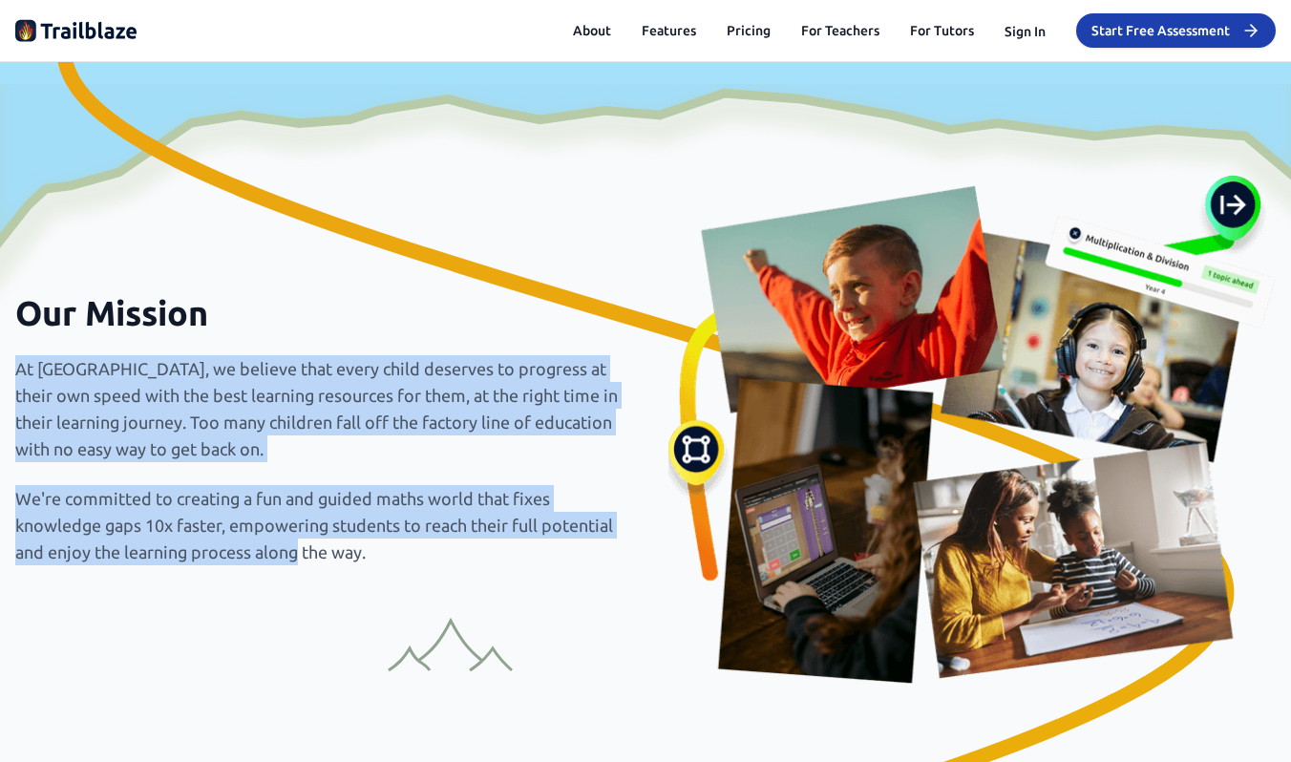
click at [276, 295] on h2 "Our Mission" at bounding box center [318, 313] width 607 height 38
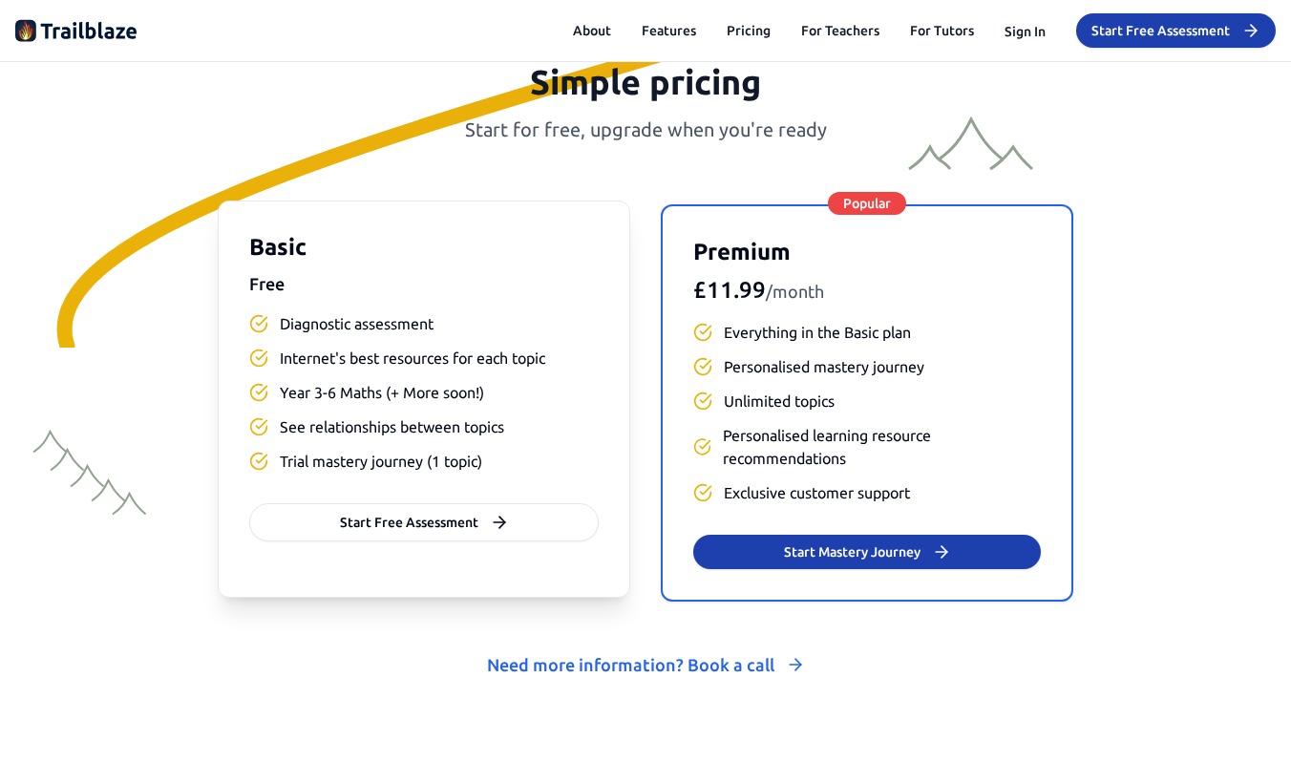
scroll to position [7988, 0]
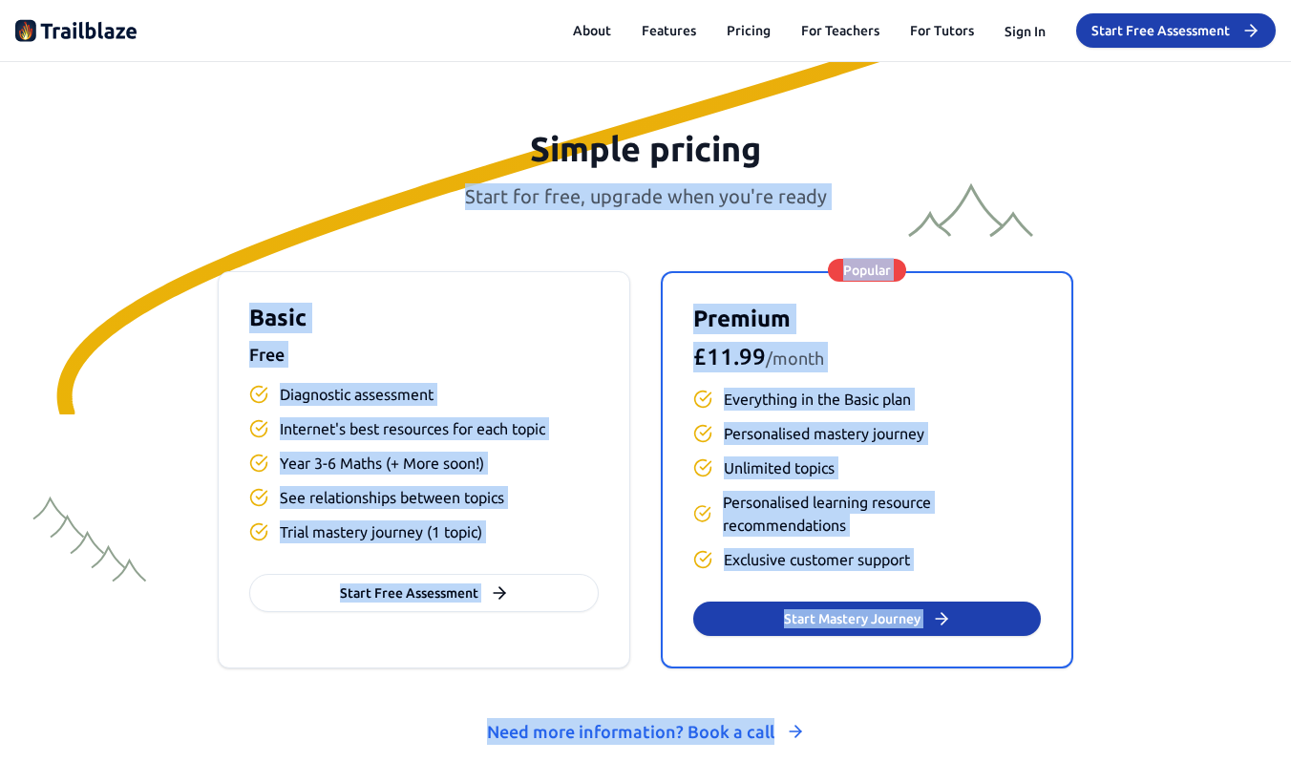
drag, startPoint x: 246, startPoint y: 174, endPoint x: 841, endPoint y: 729, distance: 813.4
click at [841, 729] on div "Simple pricing Start for free, upgrade when you're ready Basic Free Diagnostic …" at bounding box center [645, 439] width 1291 height 619
click at [1196, 615] on div "Simple pricing Start for free, upgrade when you're ready Basic Free Diagnostic …" at bounding box center [645, 439] width 1291 height 619
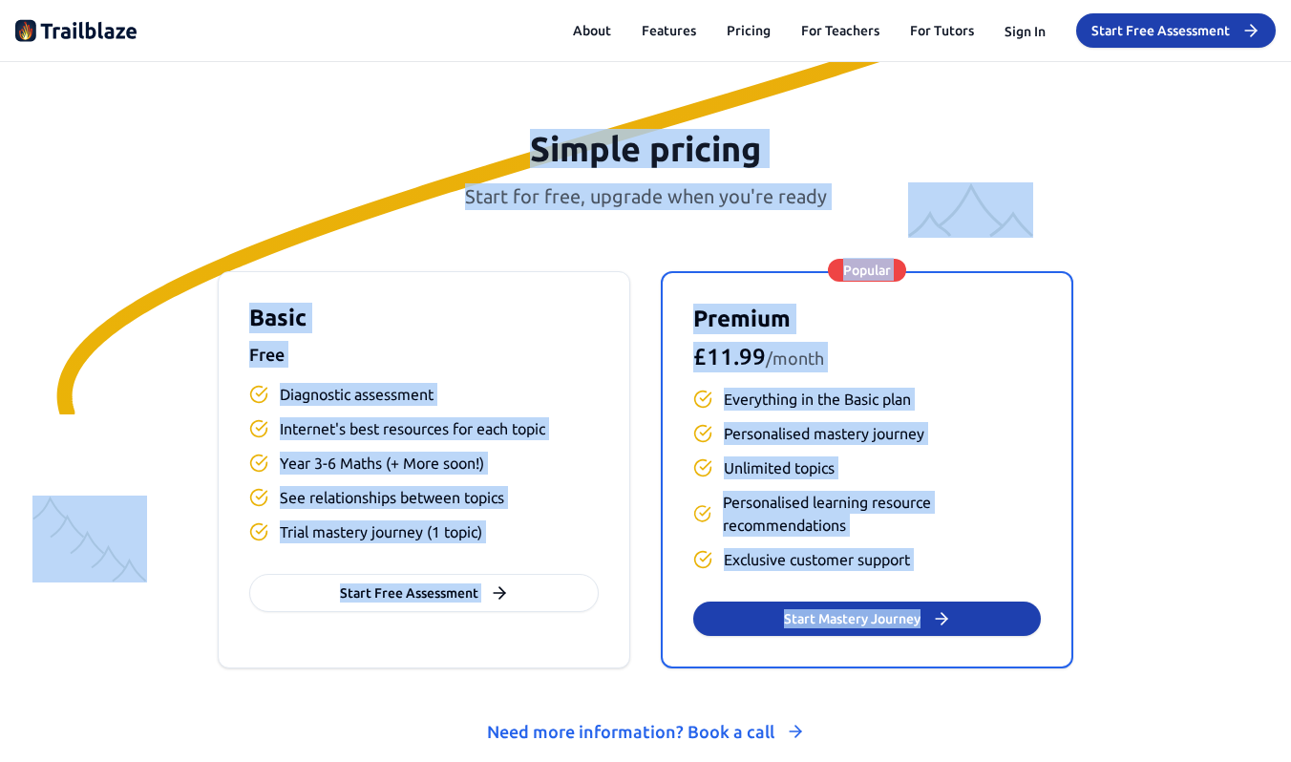
drag, startPoint x: 1180, startPoint y: 616, endPoint x: 429, endPoint y: 75, distance: 925.6
click at [429, 75] on section "Simple pricing Start for free, upgrade when you're ready Basic Free Diagnostic …" at bounding box center [645, 439] width 1291 height 802
click at [409, 87] on div at bounding box center [645, 439] width 1291 height 802
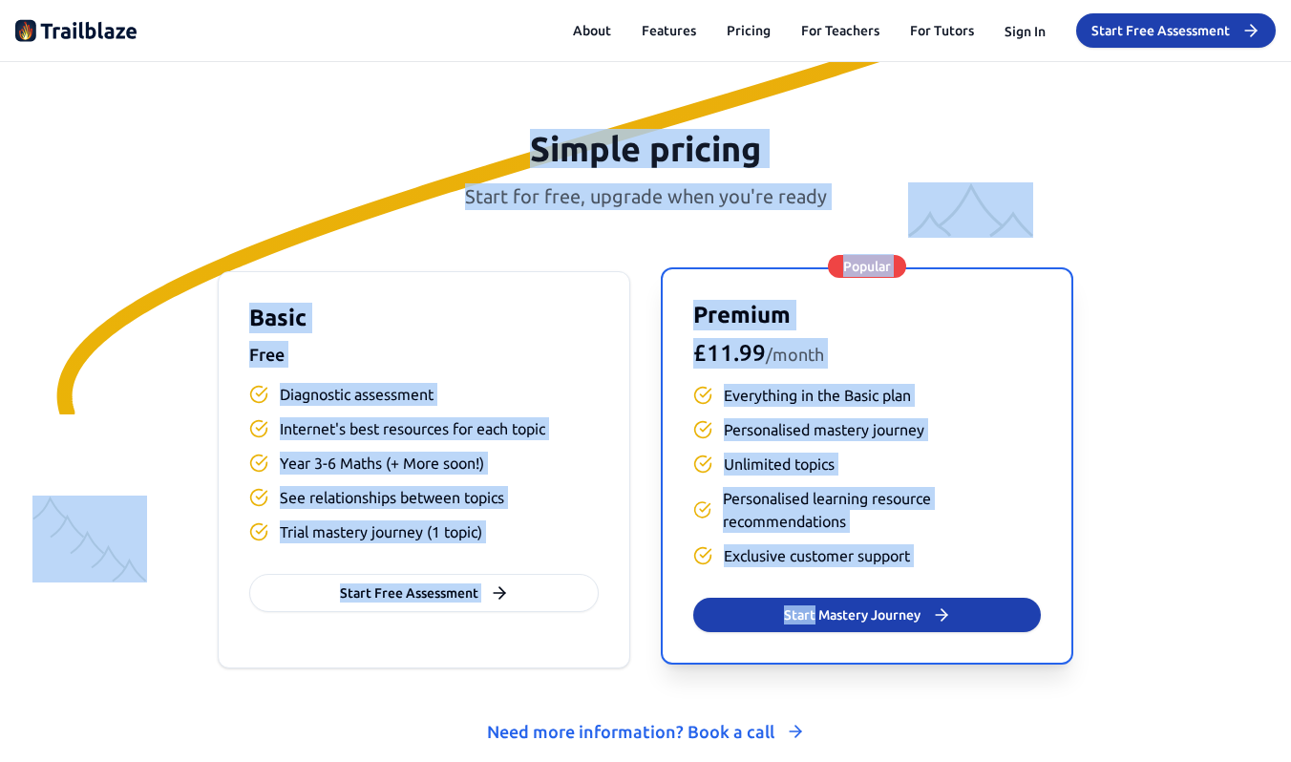
drag, startPoint x: 409, startPoint y: 87, endPoint x: 1038, endPoint y: 589, distance: 805.1
click at [1038, 589] on section "Simple pricing Start for free, upgrade when you're ready Basic Free Diagnostic …" at bounding box center [645, 439] width 1291 height 802
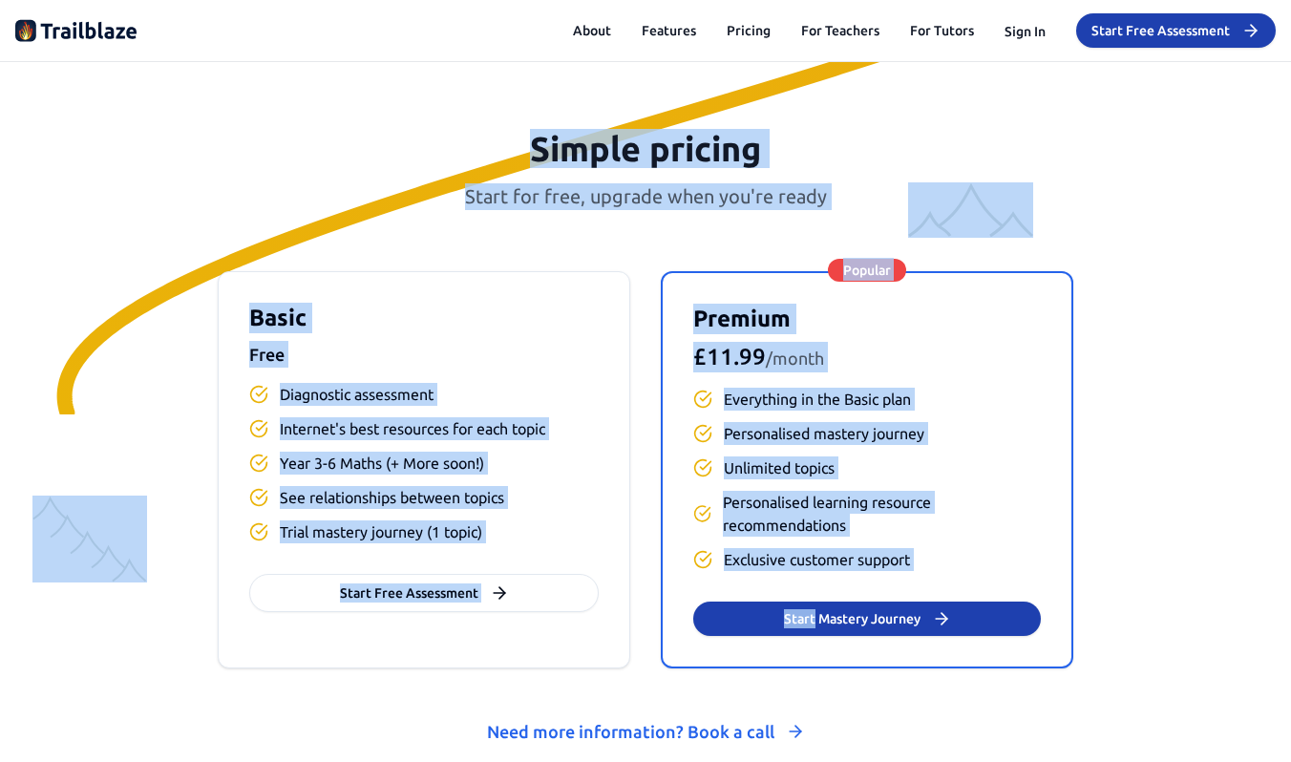
click at [1104, 611] on div "Simple pricing Start for free, upgrade when you're ready Basic Free Diagnostic …" at bounding box center [645, 439] width 1291 height 619
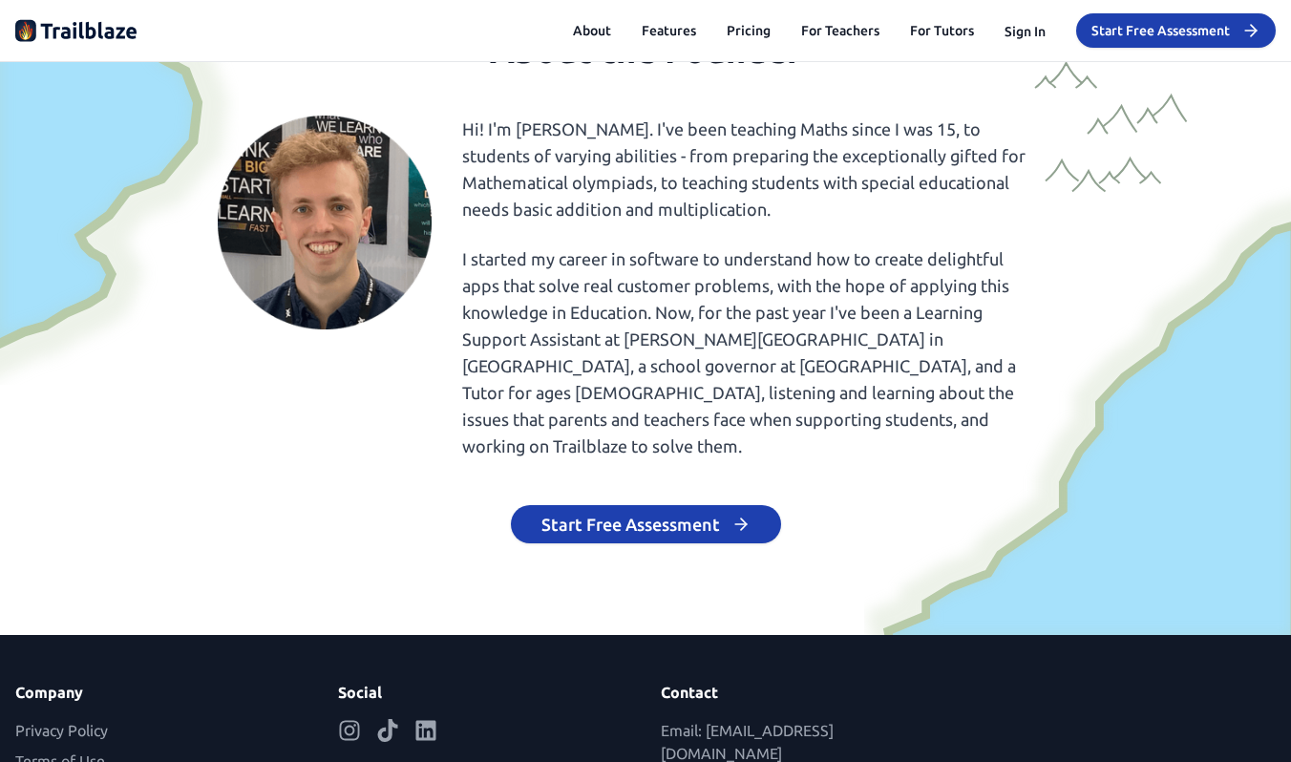
scroll to position [8865, 0]
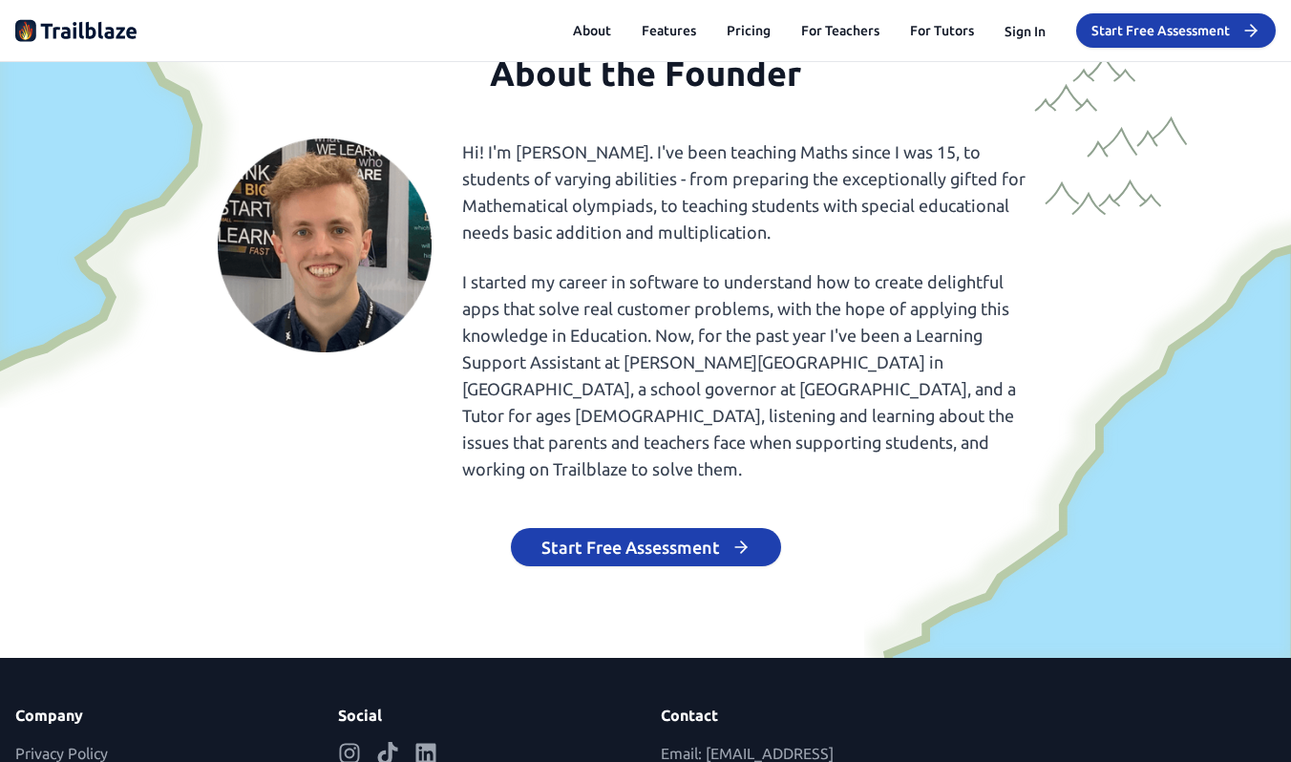
click at [831, 216] on p "Hi! I'm [PERSON_NAME]. I've been teaching Maths since I was 15, to students of …" at bounding box center [747, 191] width 570 height 107
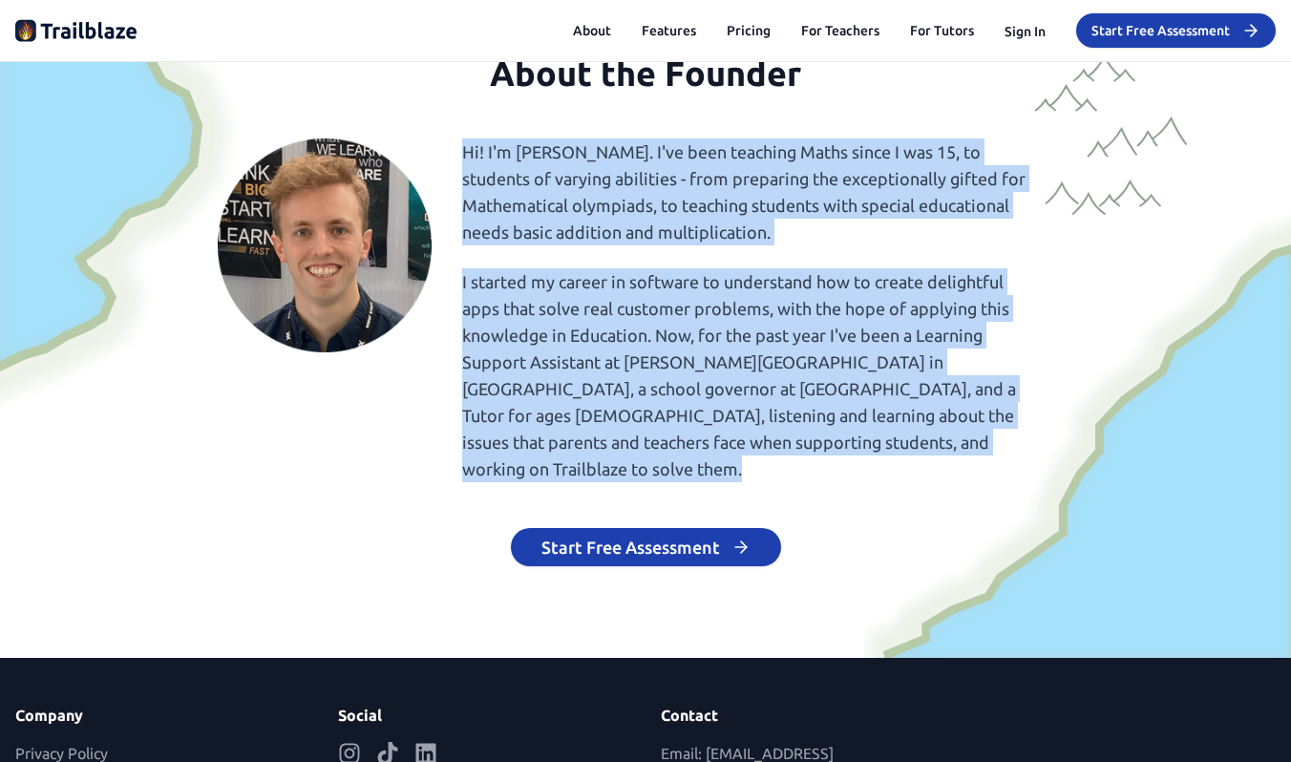
drag, startPoint x: 831, startPoint y: 216, endPoint x: 762, endPoint y: 444, distance: 238.3
click at [762, 444] on div "Hi! I'm [PERSON_NAME]. I've been teaching Maths since I was 15, to students of …" at bounding box center [747, 310] width 570 height 344
click at [762, 444] on p "I started my career in software to understand how to create delightful apps tha…" at bounding box center [747, 375] width 570 height 214
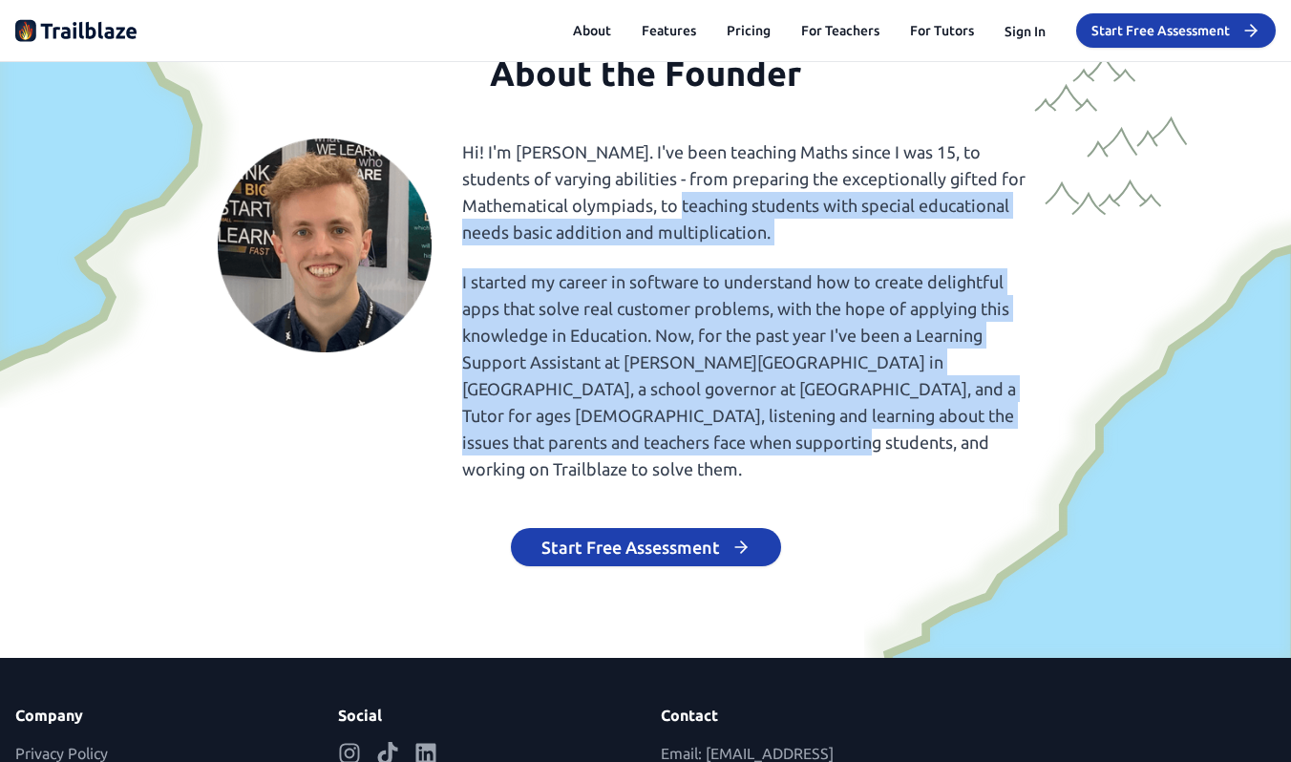
drag, startPoint x: 762, startPoint y: 444, endPoint x: 809, endPoint y: 198, distance: 250.7
click at [809, 198] on div "Hi! I'm [PERSON_NAME]. I've been teaching Maths since I was 15, to students of …" at bounding box center [747, 310] width 570 height 344
click at [809, 198] on p "Hi! I'm [PERSON_NAME]. I've been teaching Maths since I was 15, to students of …" at bounding box center [747, 191] width 570 height 107
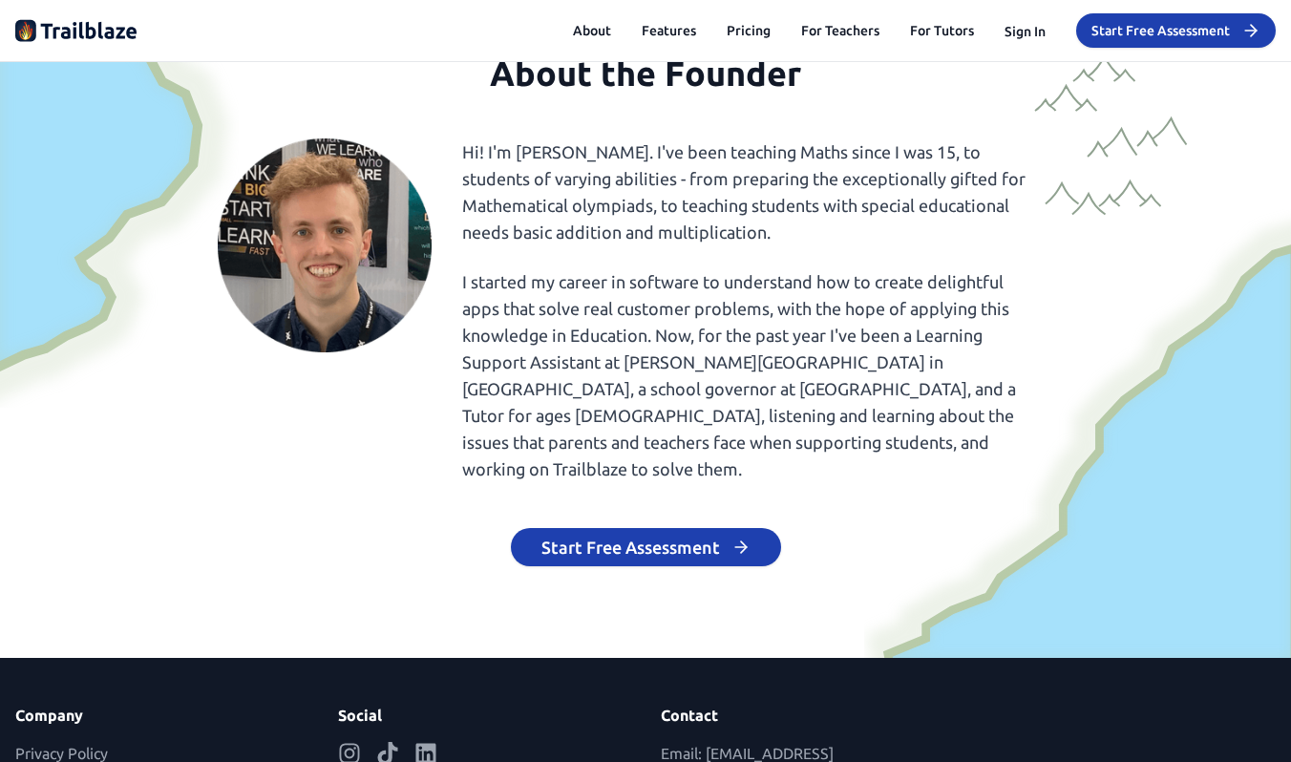
click at [809, 198] on p "Hi! I'm [PERSON_NAME]. I've been teaching Maths since I was 15, to students of …" at bounding box center [747, 191] width 570 height 107
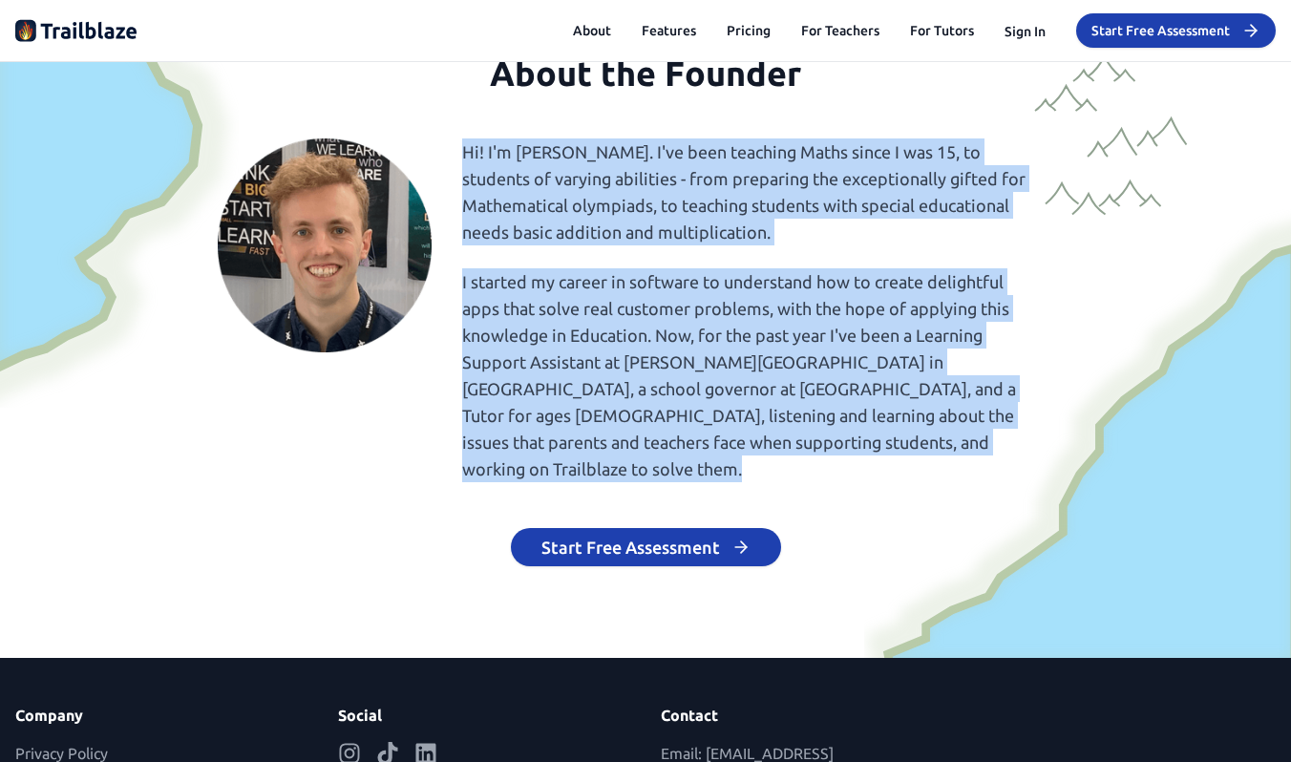
drag, startPoint x: 809, startPoint y: 198, endPoint x: 806, endPoint y: 374, distance: 176.7
click at [806, 374] on div "Hi! I'm [PERSON_NAME]. I've been teaching Maths since I was 15, to students of …" at bounding box center [747, 310] width 570 height 344
click at [806, 374] on p "I started my career in software to understand how to create delightful apps tha…" at bounding box center [747, 375] width 570 height 214
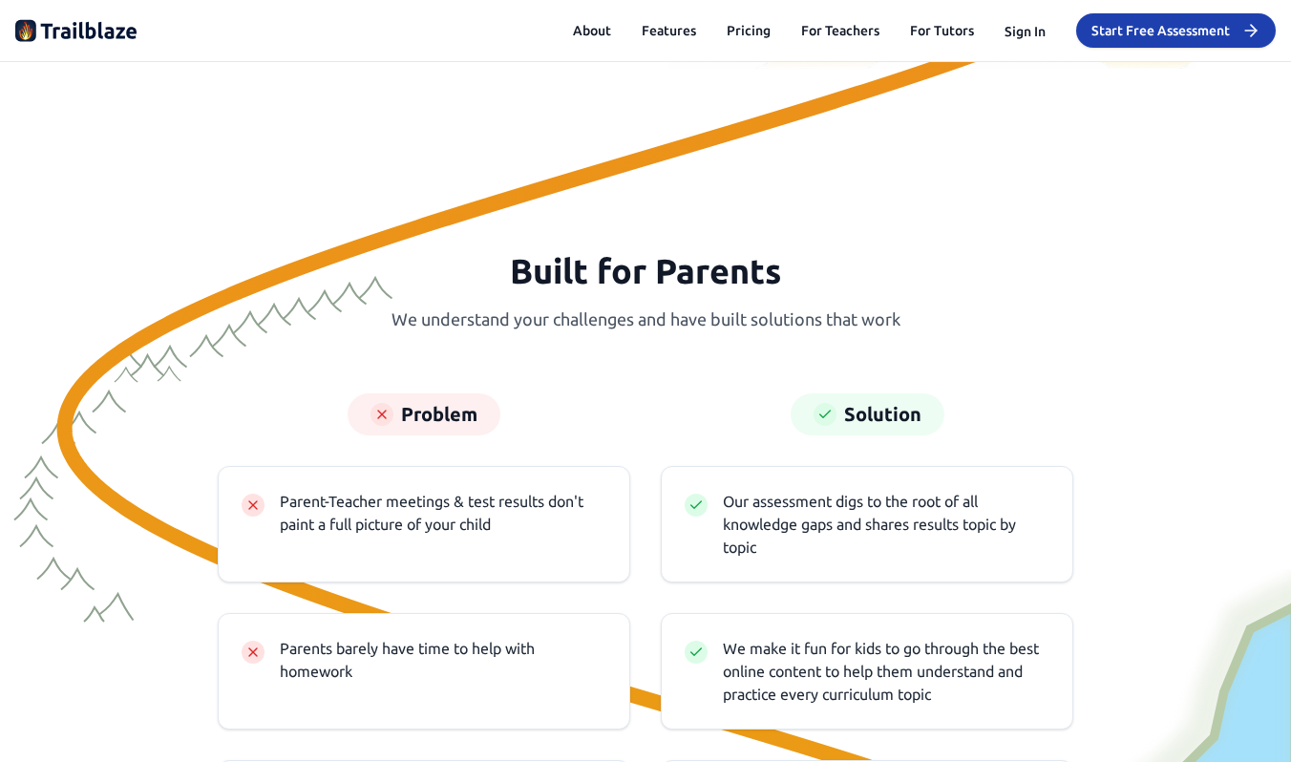
scroll to position [5151, 0]
